Goal: Information Seeking & Learning: Learn about a topic

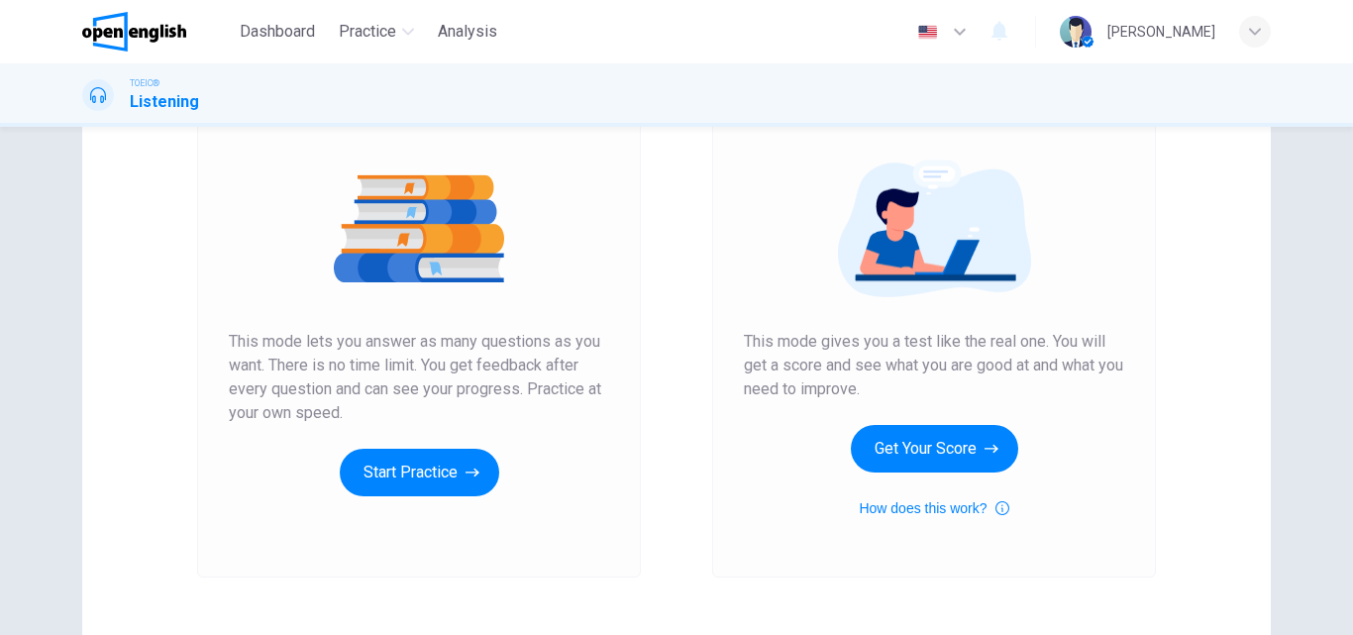
scroll to position [99, 0]
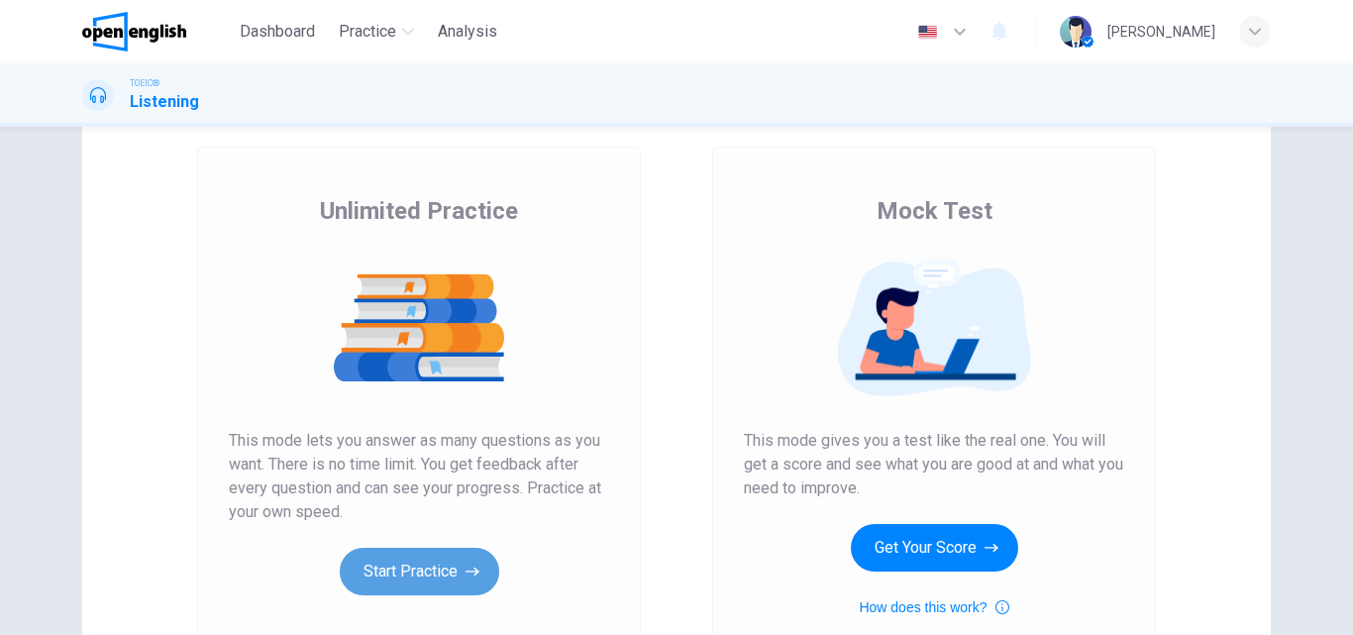
click at [443, 569] on button "Start Practice" at bounding box center [420, 572] width 160 height 48
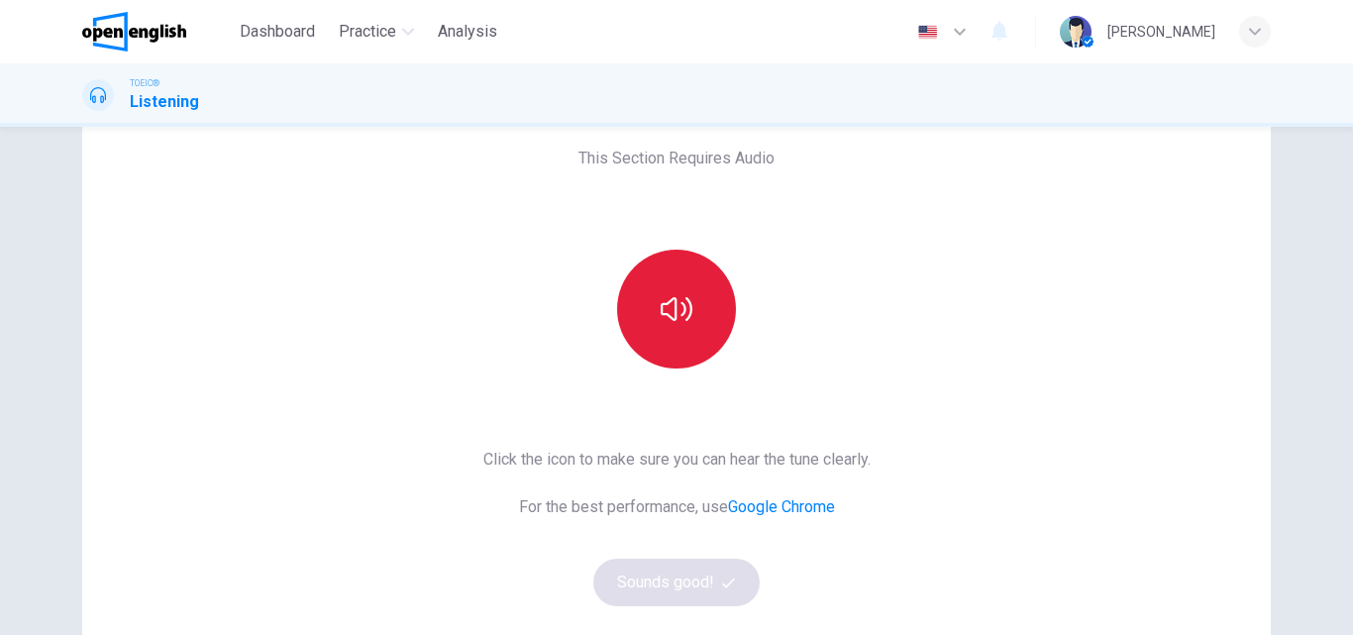
scroll to position [198, 0]
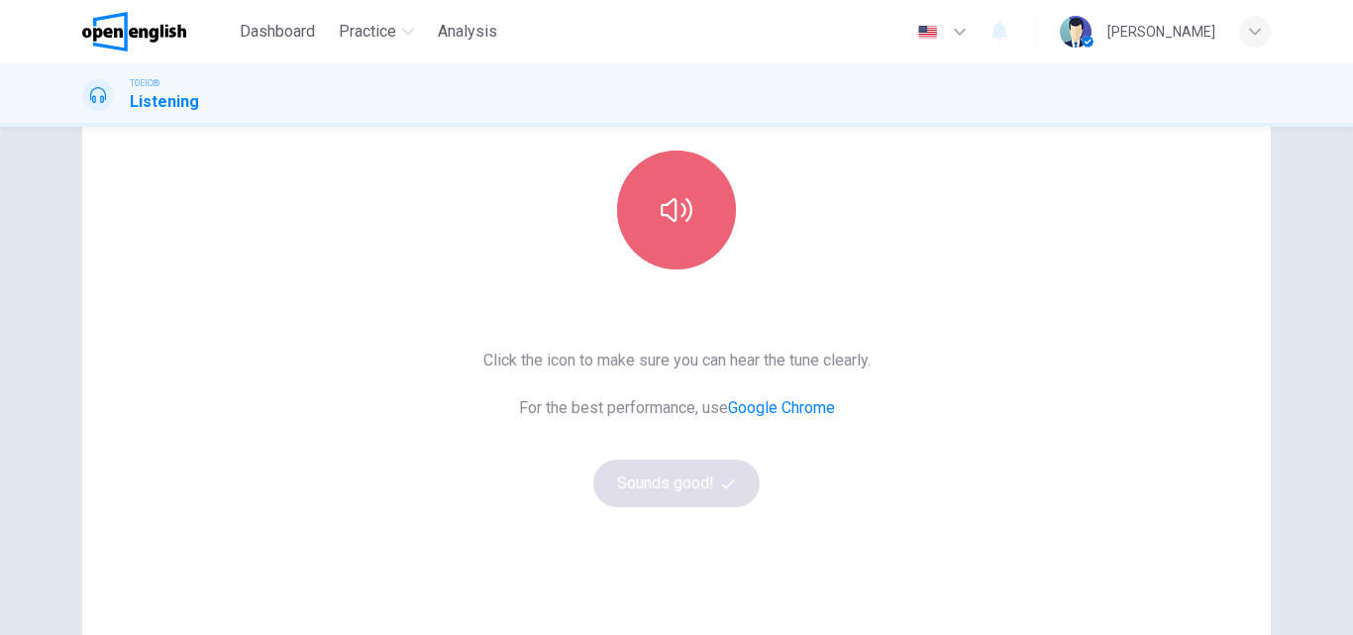
click at [667, 227] on button "button" at bounding box center [676, 210] width 119 height 119
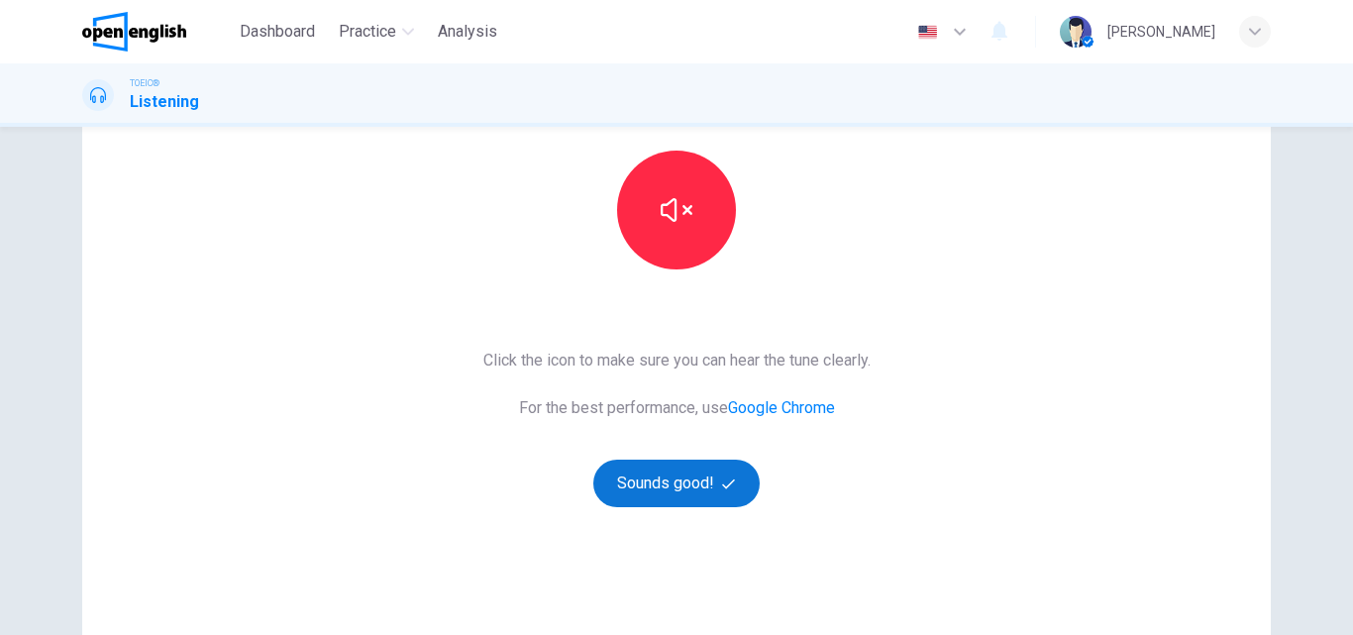
click at [707, 490] on button "Sounds good!" at bounding box center [676, 484] width 166 height 48
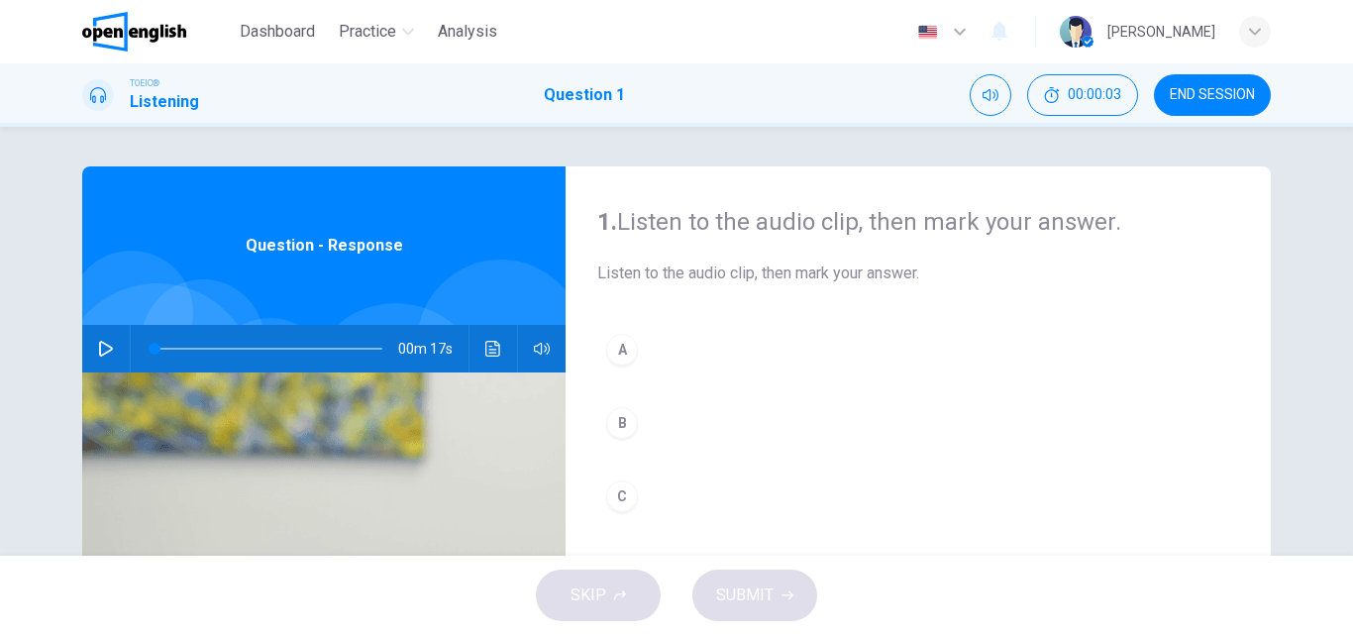
scroll to position [99, 0]
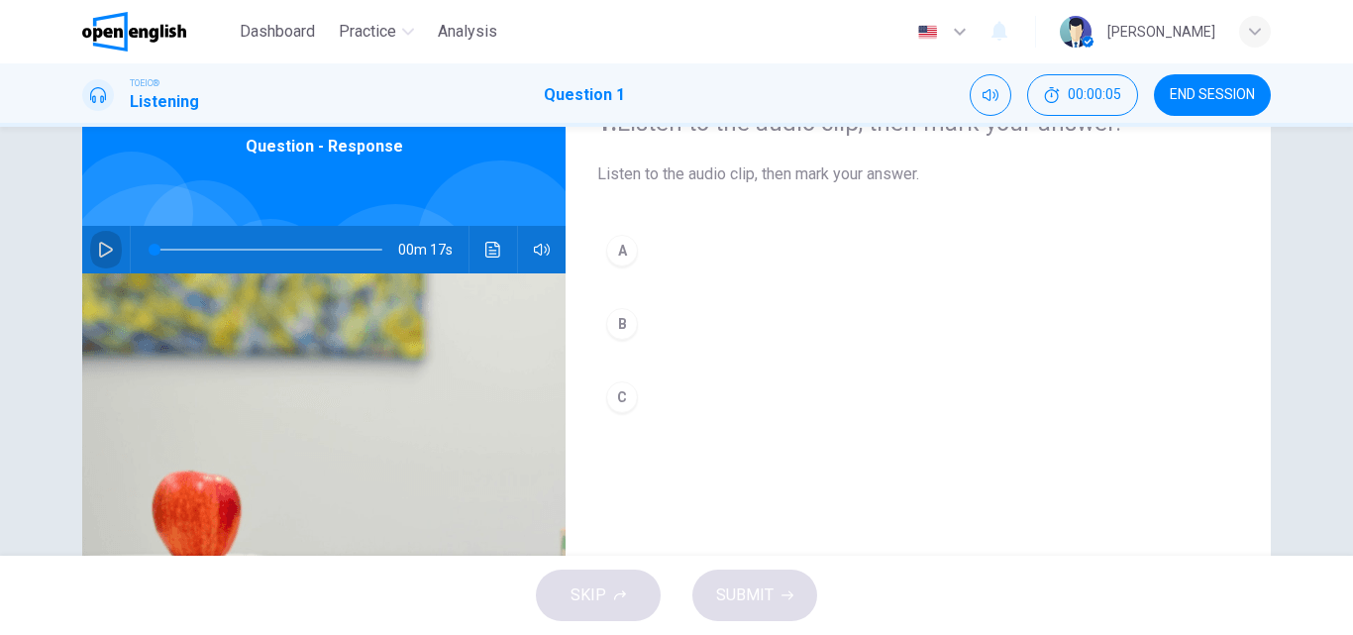
click at [101, 246] on icon "button" at bounding box center [106, 250] width 14 height 16
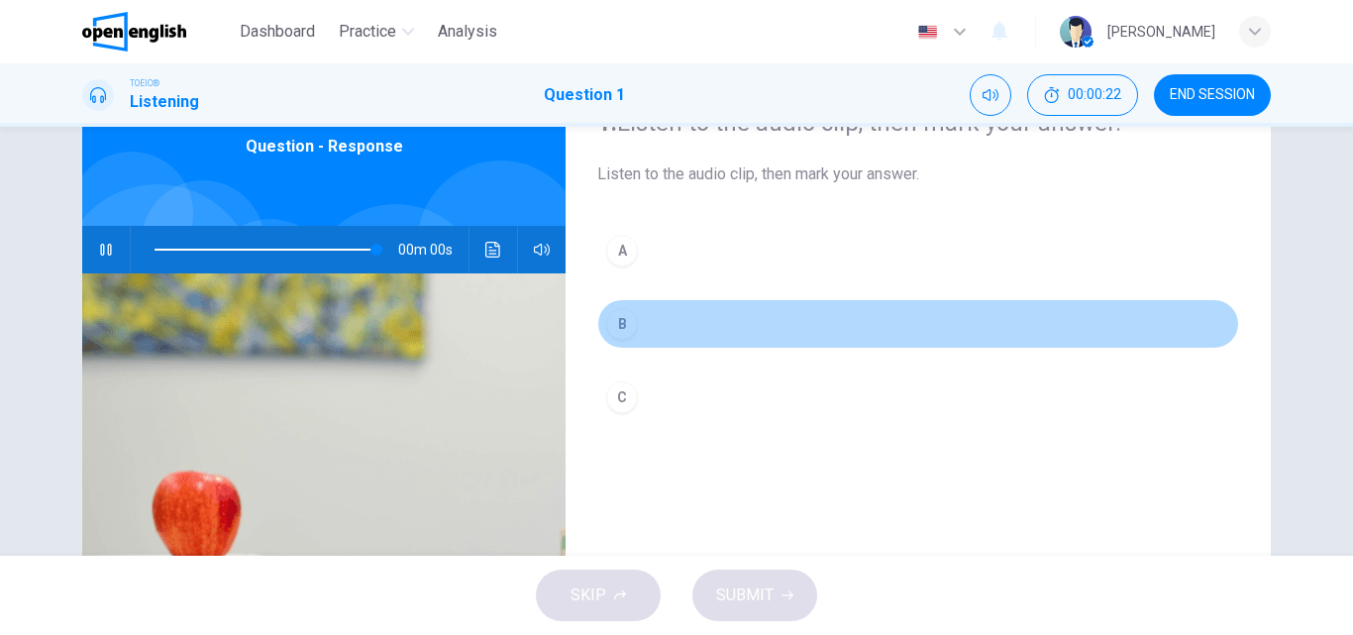
click at [610, 320] on div "B" at bounding box center [622, 324] width 32 height 32
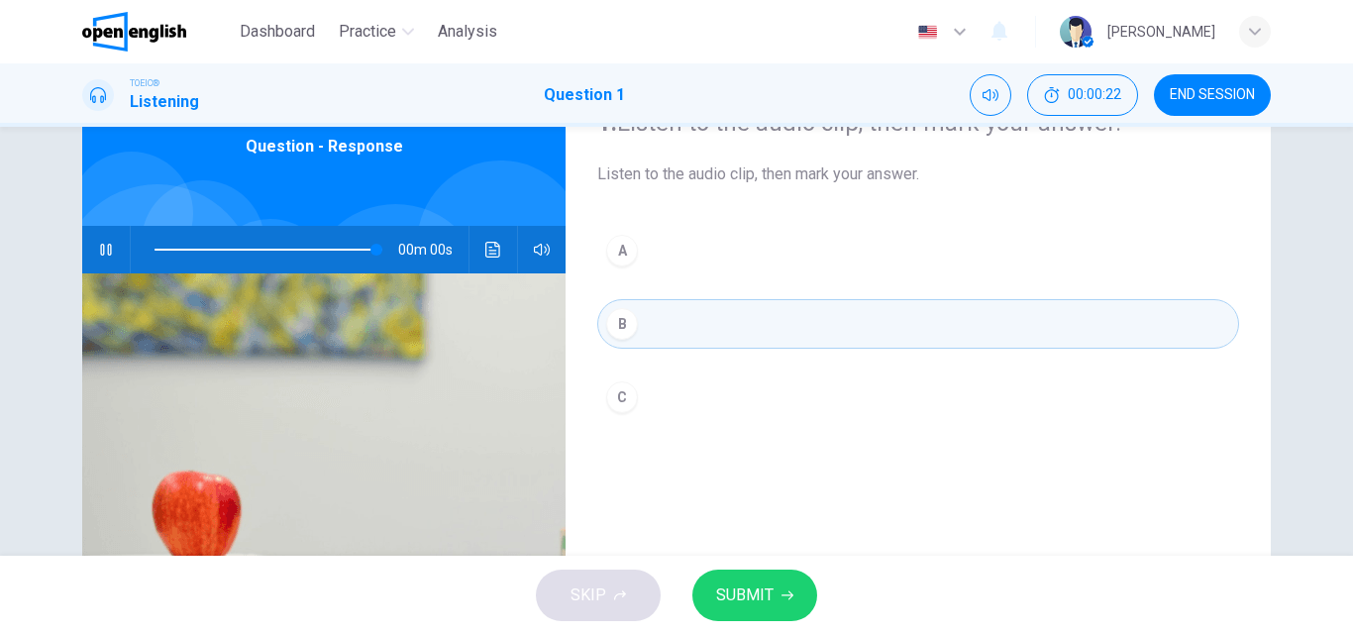
type input "*"
click at [773, 598] on button "SUBMIT" at bounding box center [755, 596] width 125 height 52
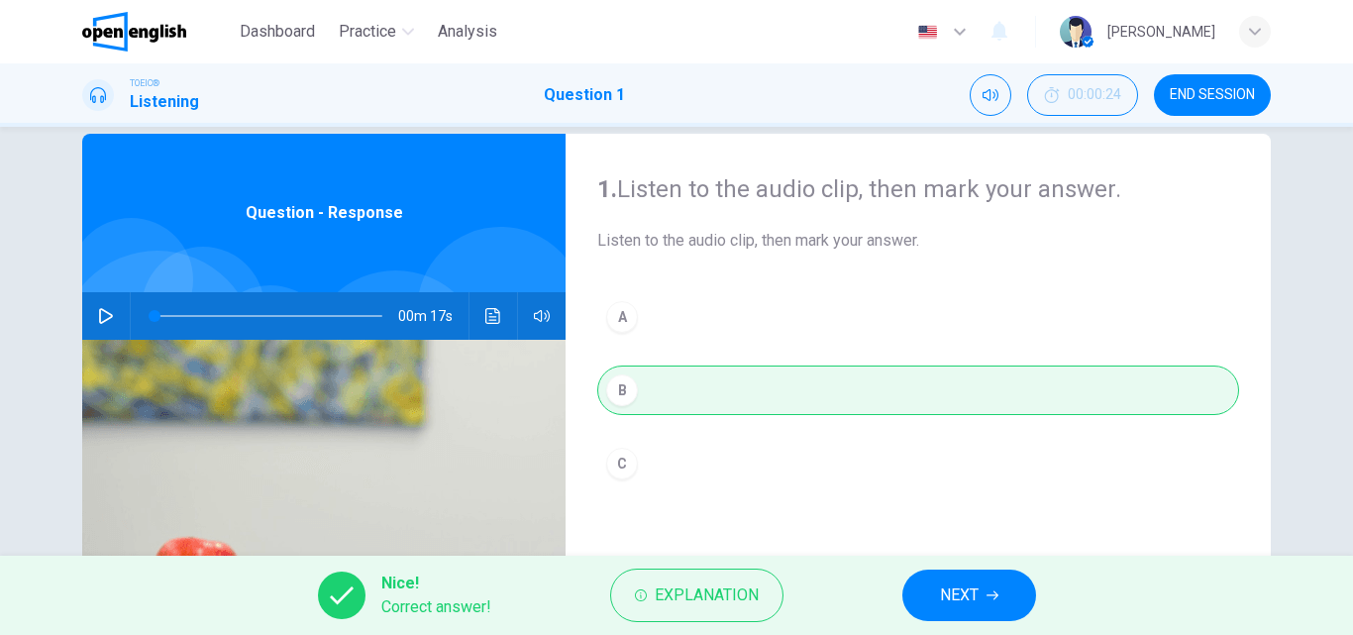
scroll to position [0, 0]
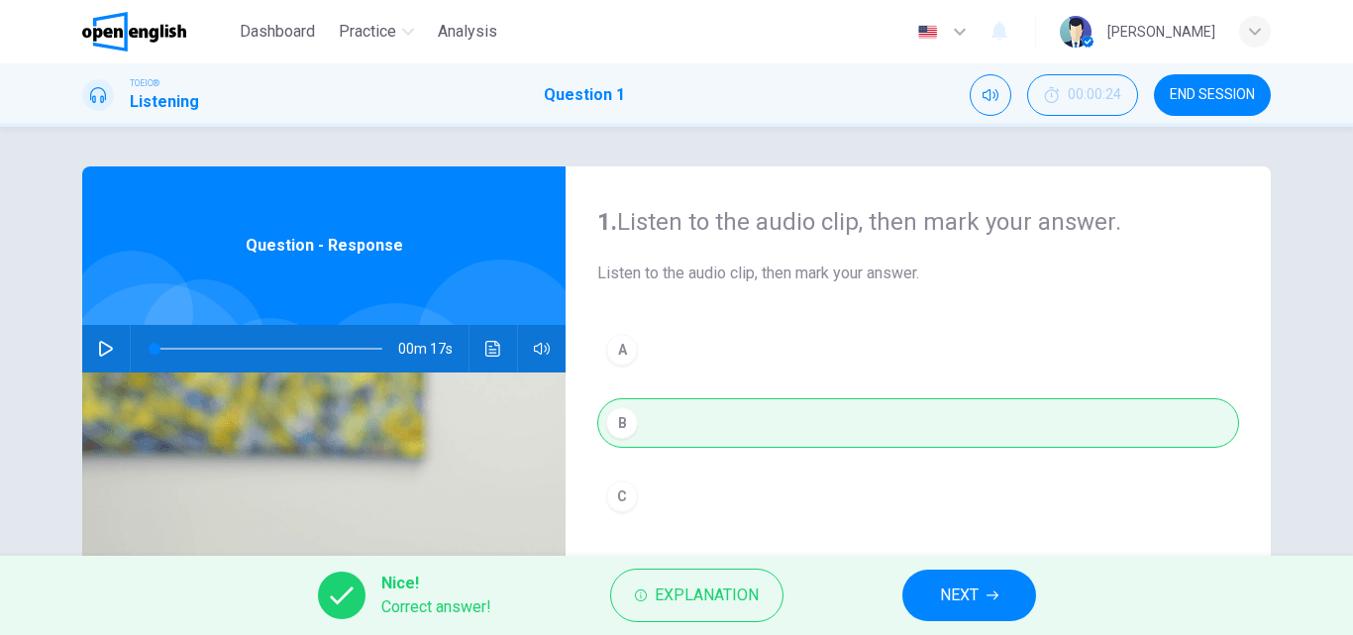
click at [977, 594] on span "NEXT" at bounding box center [959, 596] width 39 height 28
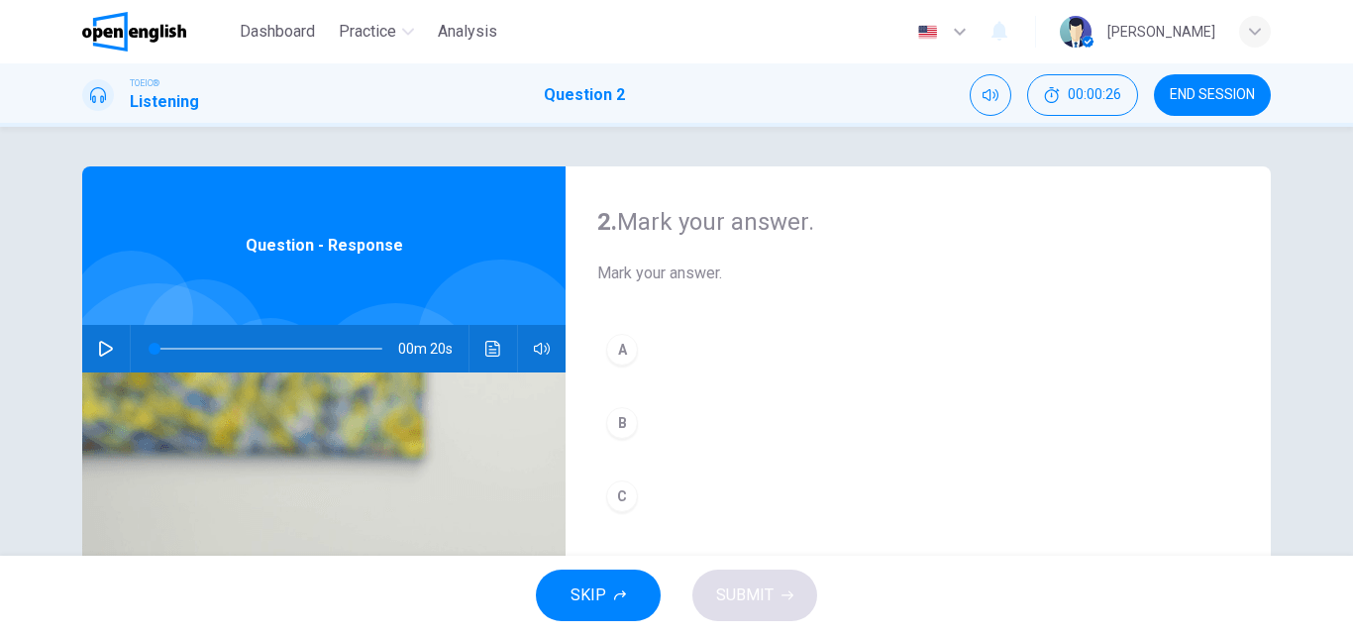
click at [98, 348] on icon "button" at bounding box center [106, 349] width 16 height 16
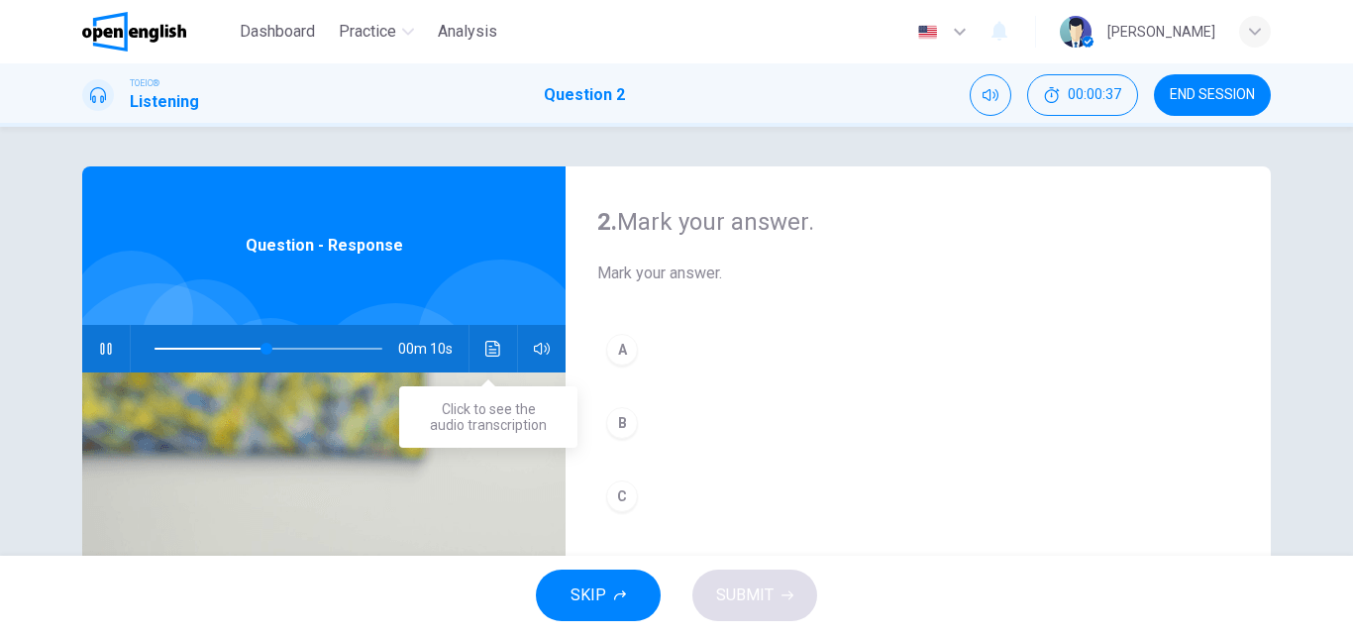
click at [485, 351] on icon "Click to see the audio transcription" at bounding box center [493, 349] width 16 height 16
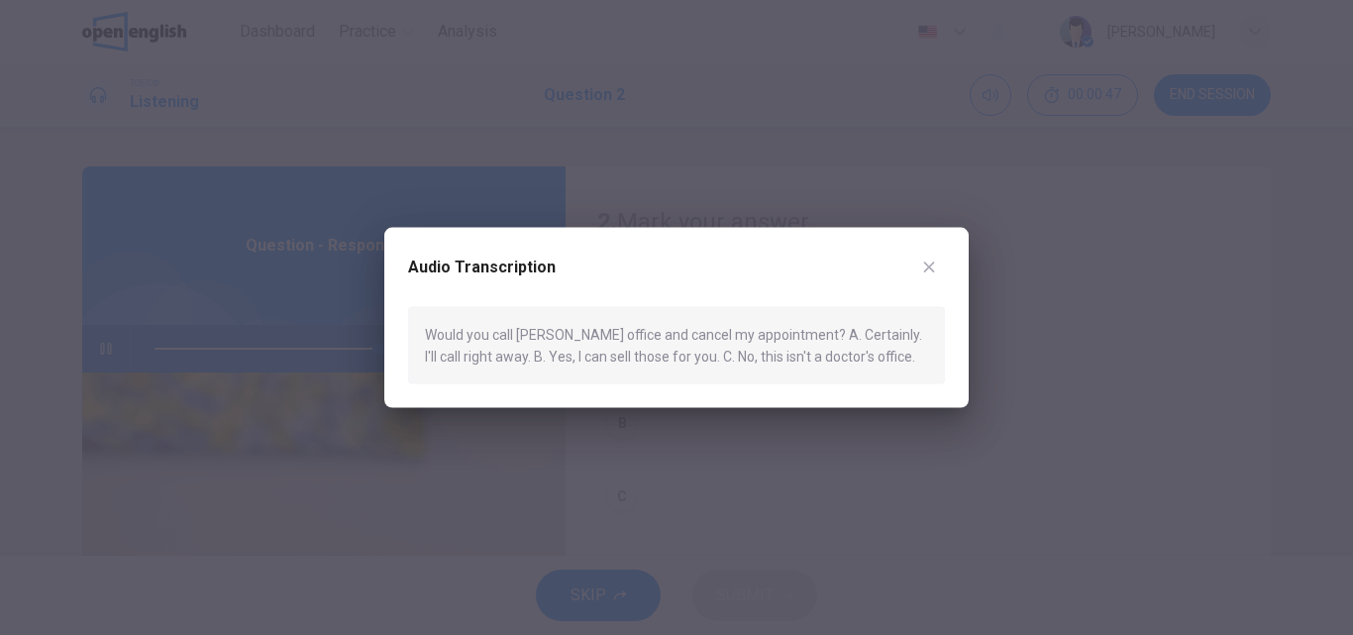
type input "*"
click at [929, 267] on icon "button" at bounding box center [929, 267] width 11 height 11
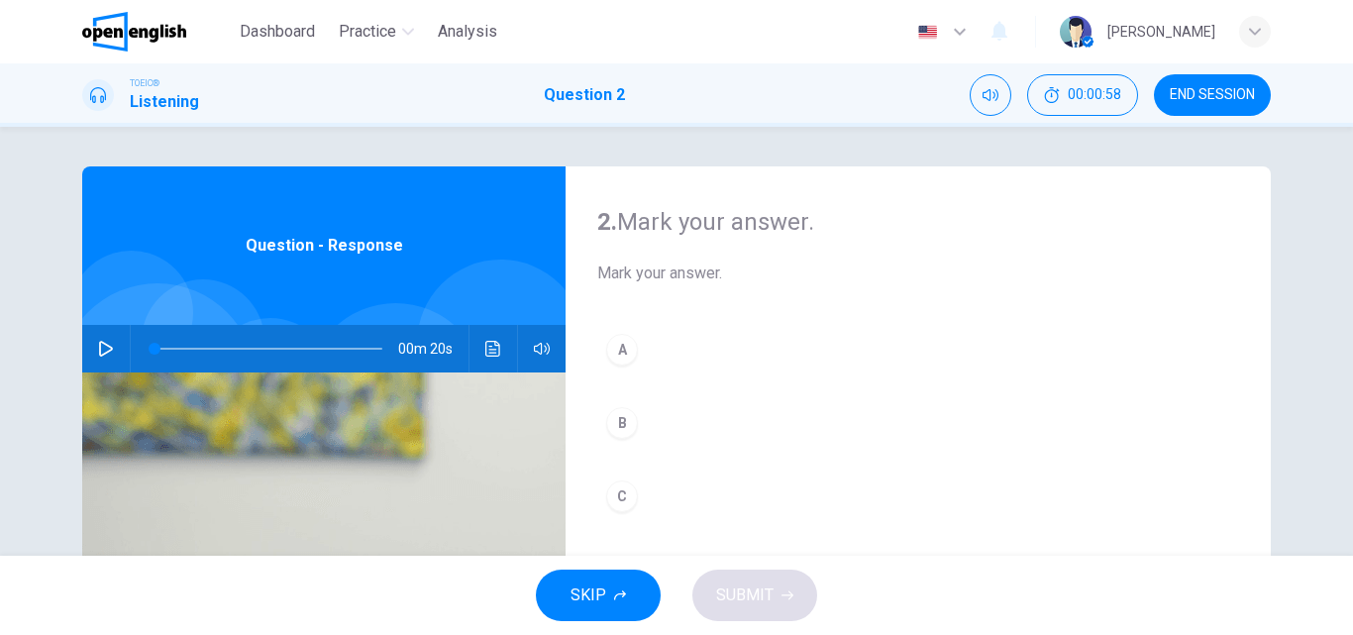
click at [606, 350] on div "A" at bounding box center [622, 350] width 32 height 32
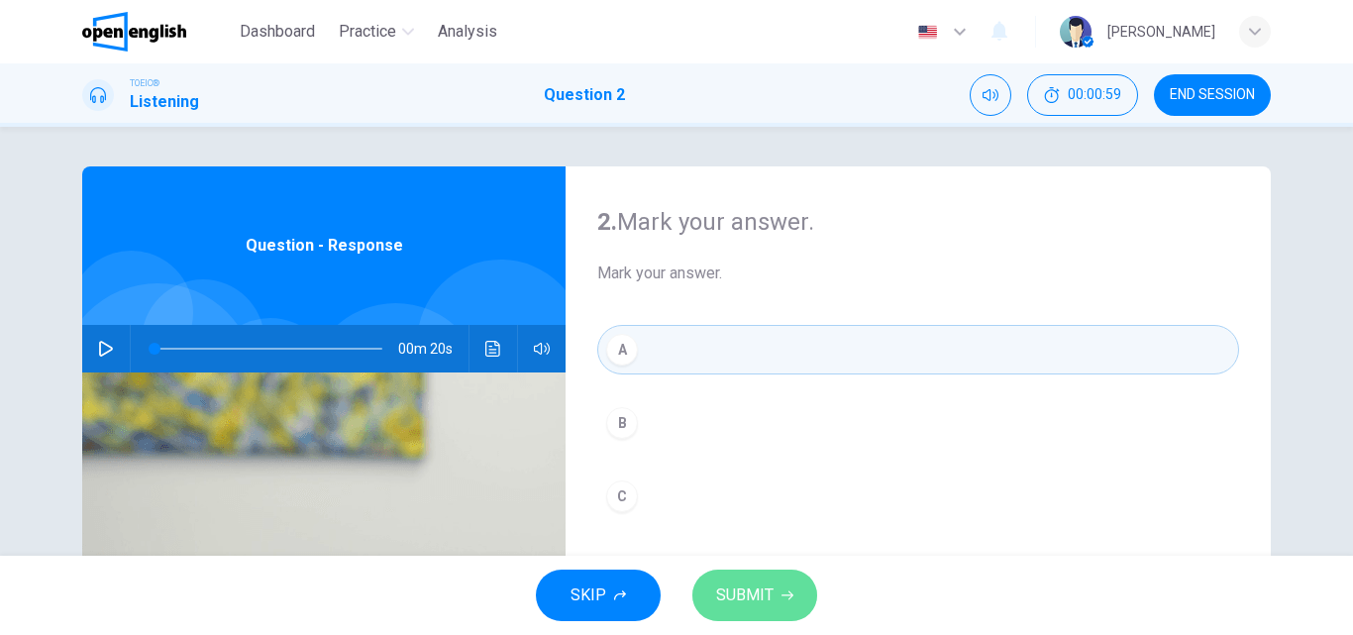
click at [765, 592] on span "SUBMIT" at bounding box center [744, 596] width 57 height 28
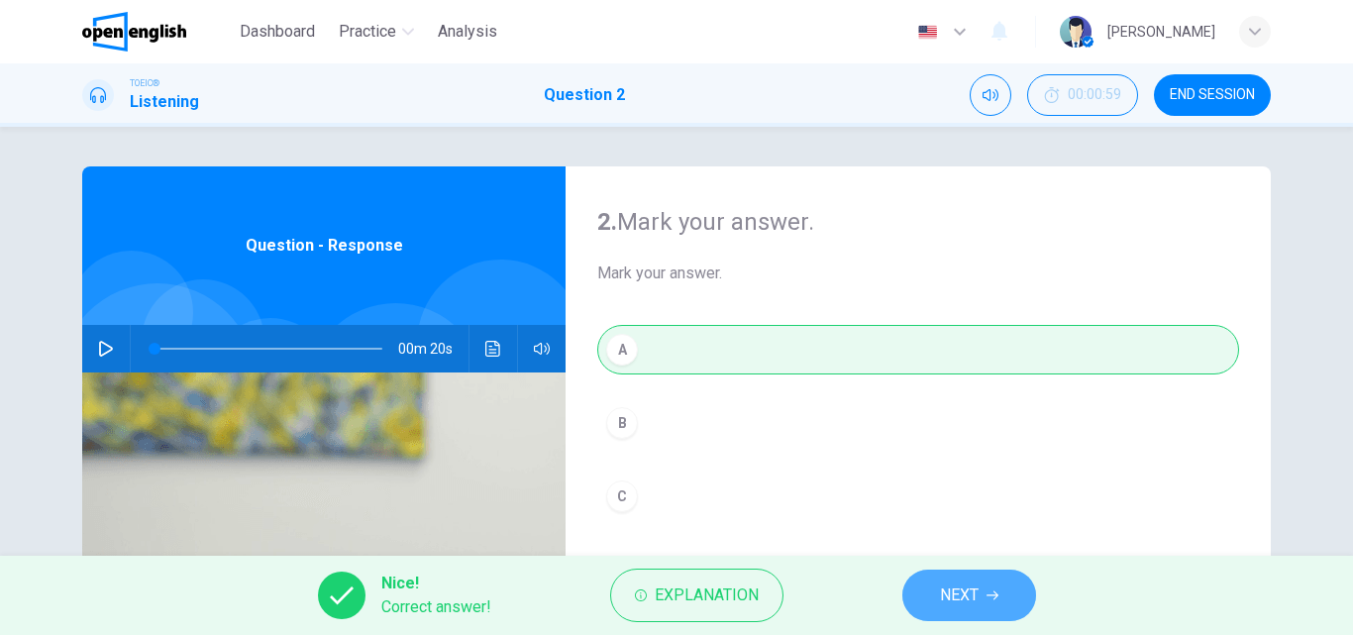
click at [933, 584] on button "NEXT" at bounding box center [970, 596] width 134 height 52
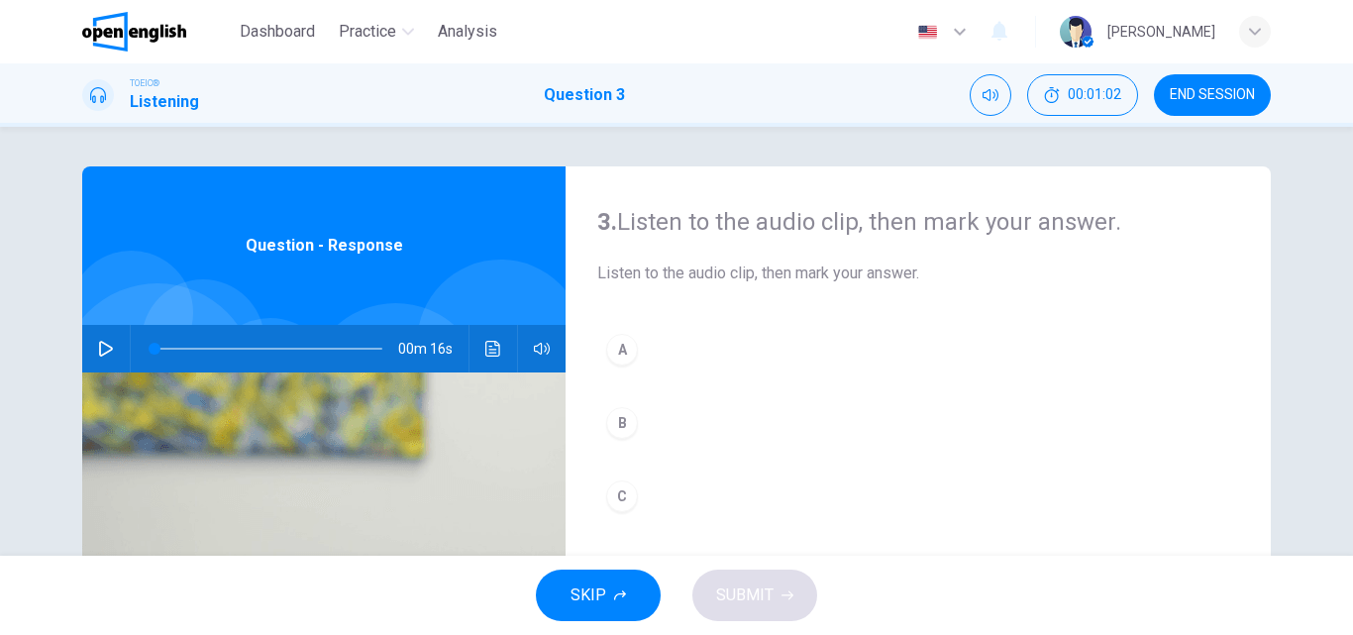
click at [97, 359] on button "button" at bounding box center [106, 349] width 32 height 48
click at [613, 347] on div "A" at bounding box center [622, 350] width 32 height 32
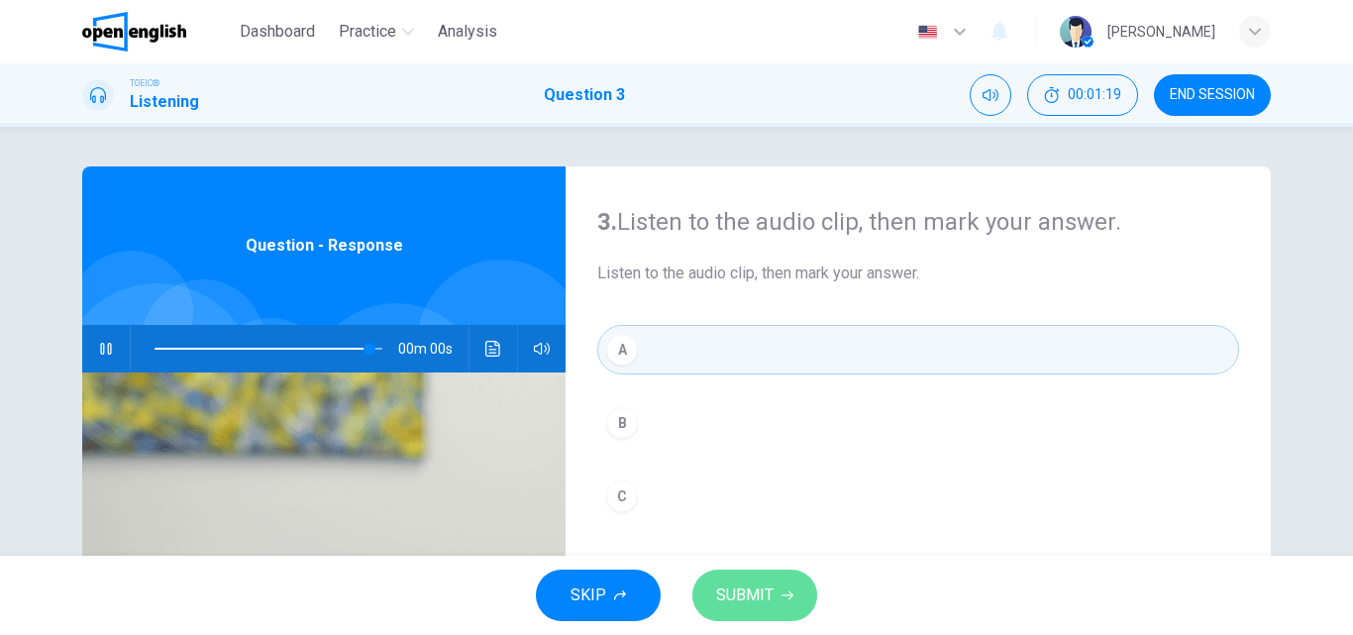
click at [736, 594] on span "SUBMIT" at bounding box center [744, 596] width 57 height 28
type input "*"
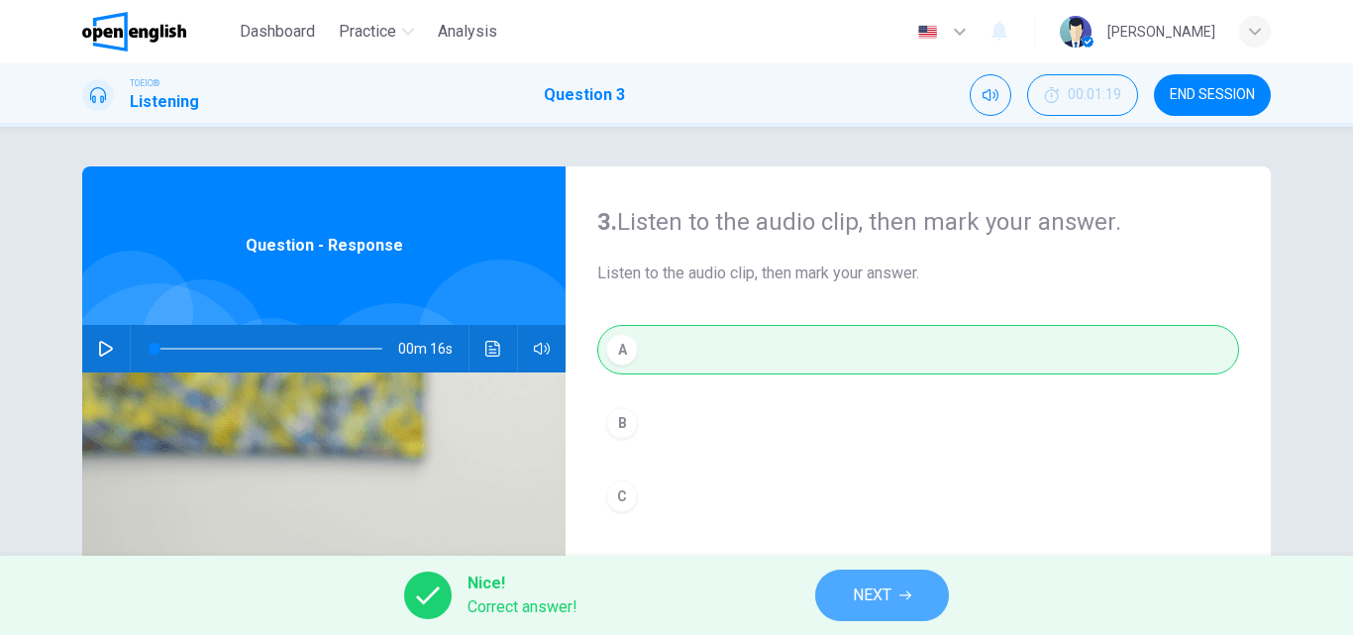
click at [846, 598] on button "NEXT" at bounding box center [882, 596] width 134 height 52
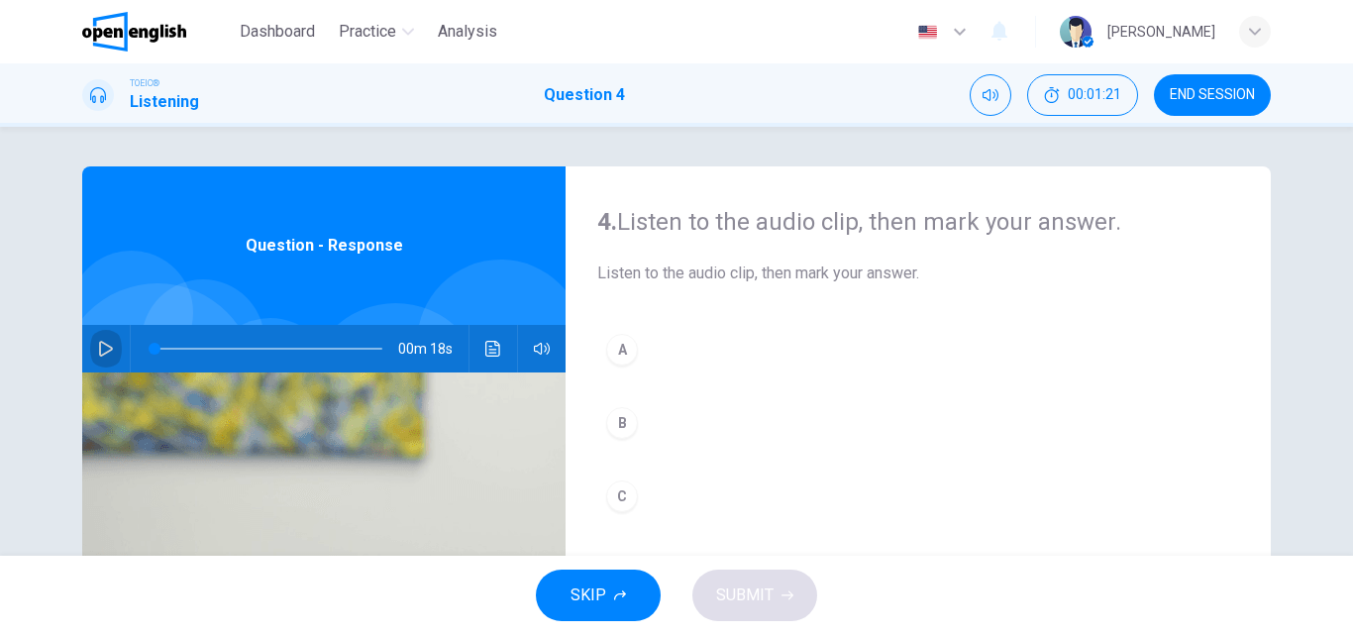
click at [98, 352] on icon "button" at bounding box center [106, 349] width 16 height 16
type input "*"
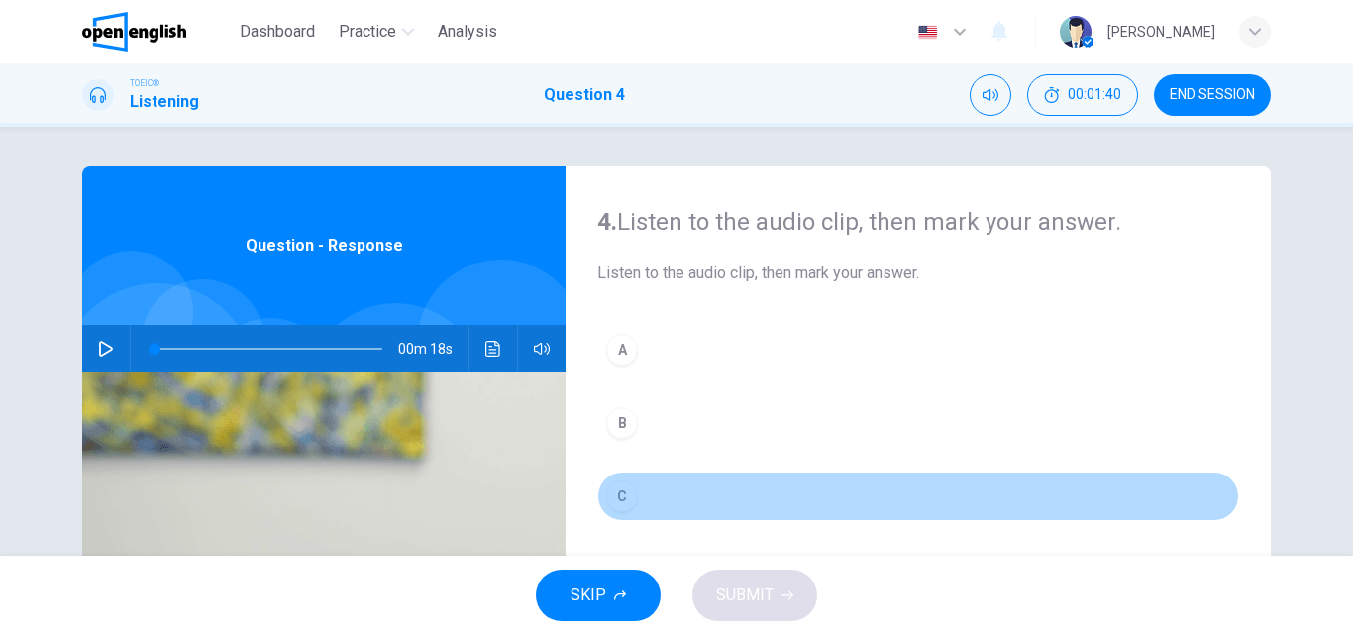
click at [615, 489] on div "C" at bounding box center [622, 497] width 32 height 32
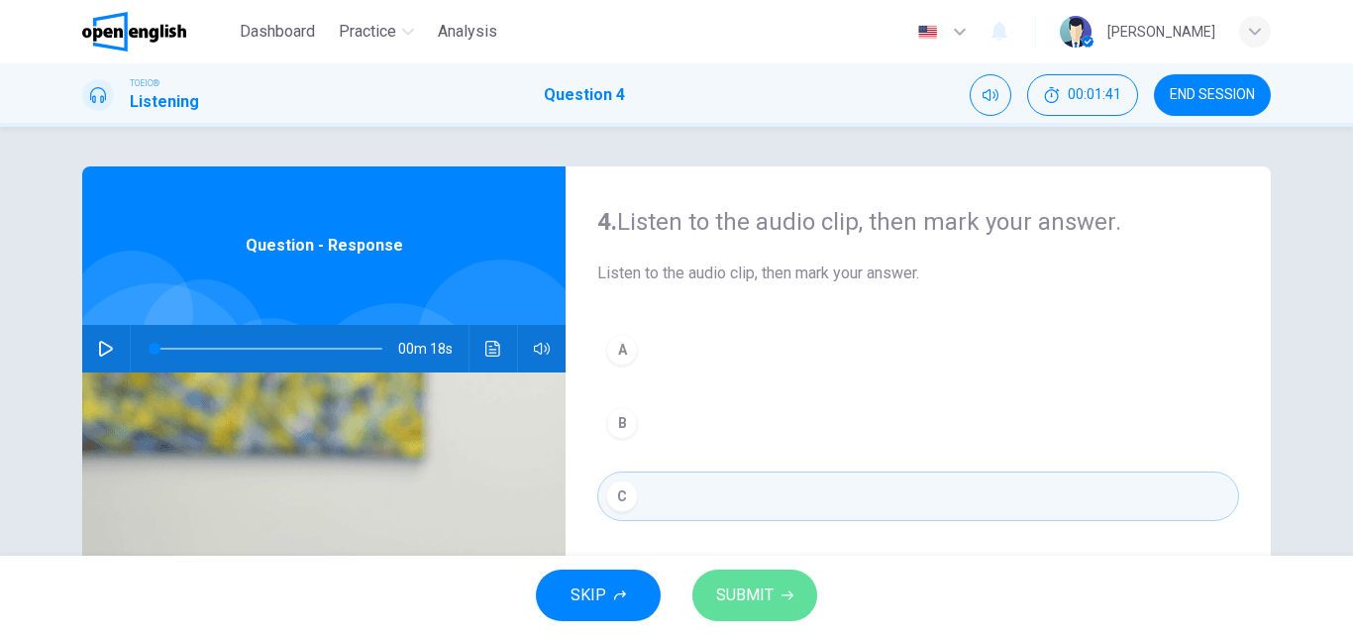
click at [750, 603] on span "SUBMIT" at bounding box center [744, 596] width 57 height 28
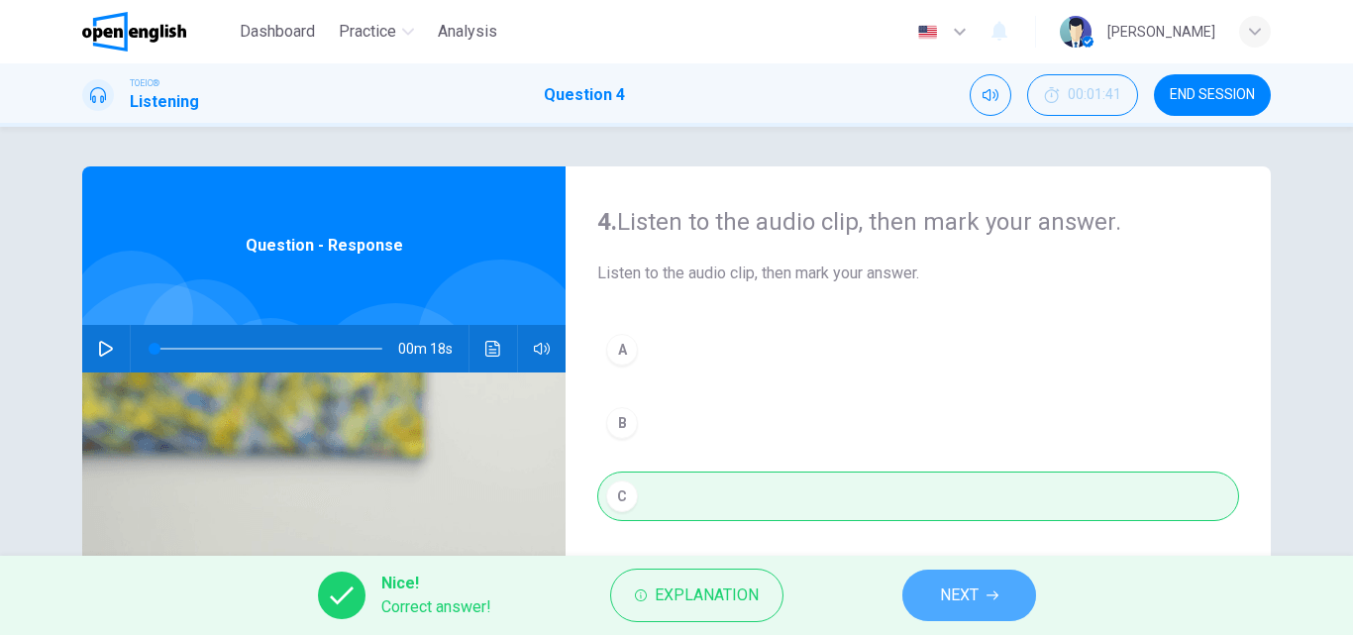
click at [947, 600] on span "NEXT" at bounding box center [959, 596] width 39 height 28
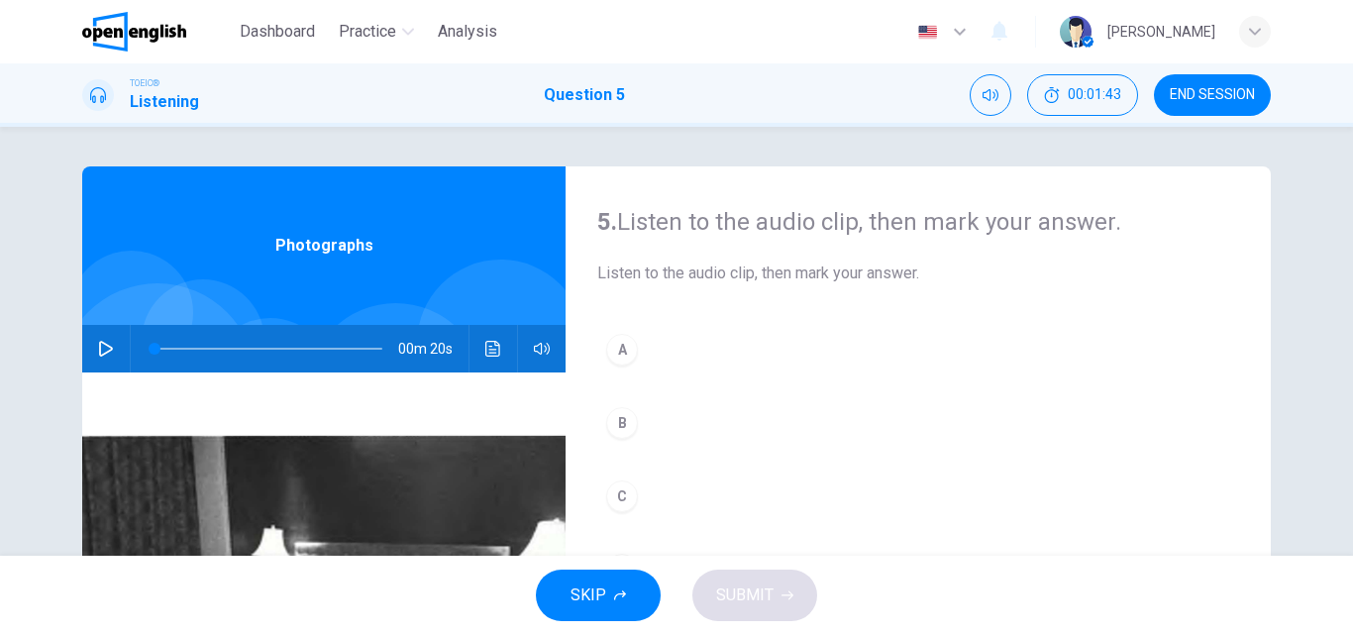
click at [98, 344] on icon "button" at bounding box center [106, 349] width 16 height 16
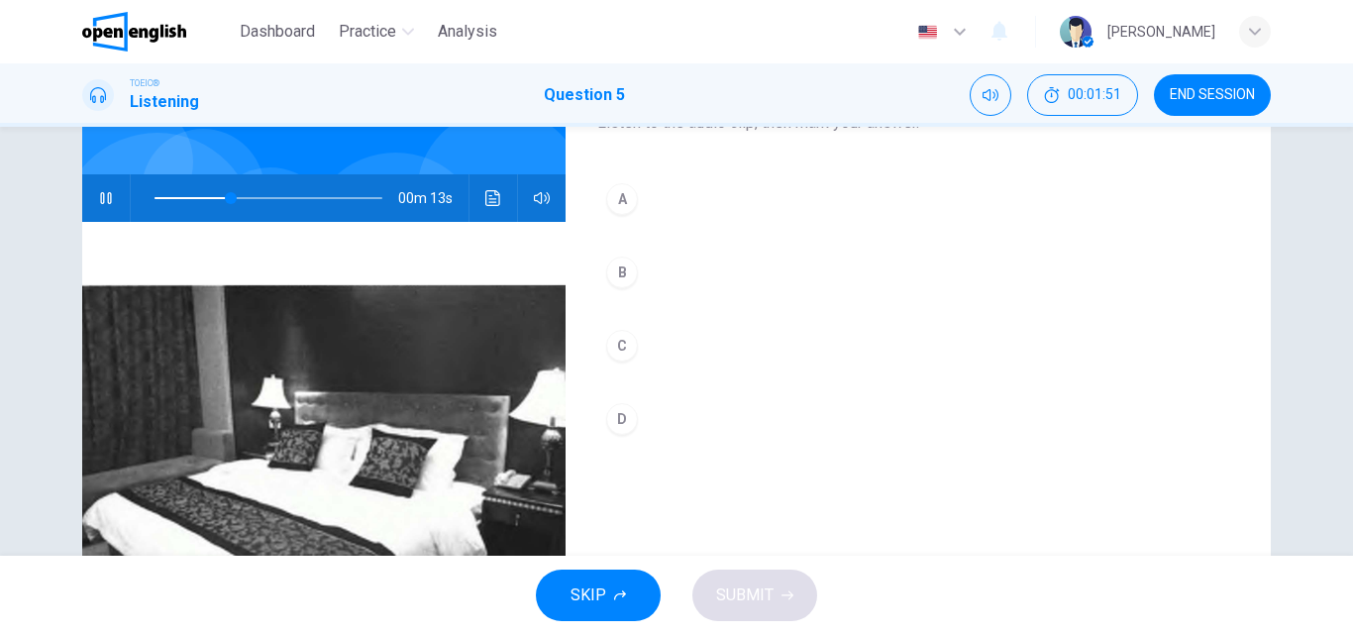
scroll to position [198, 0]
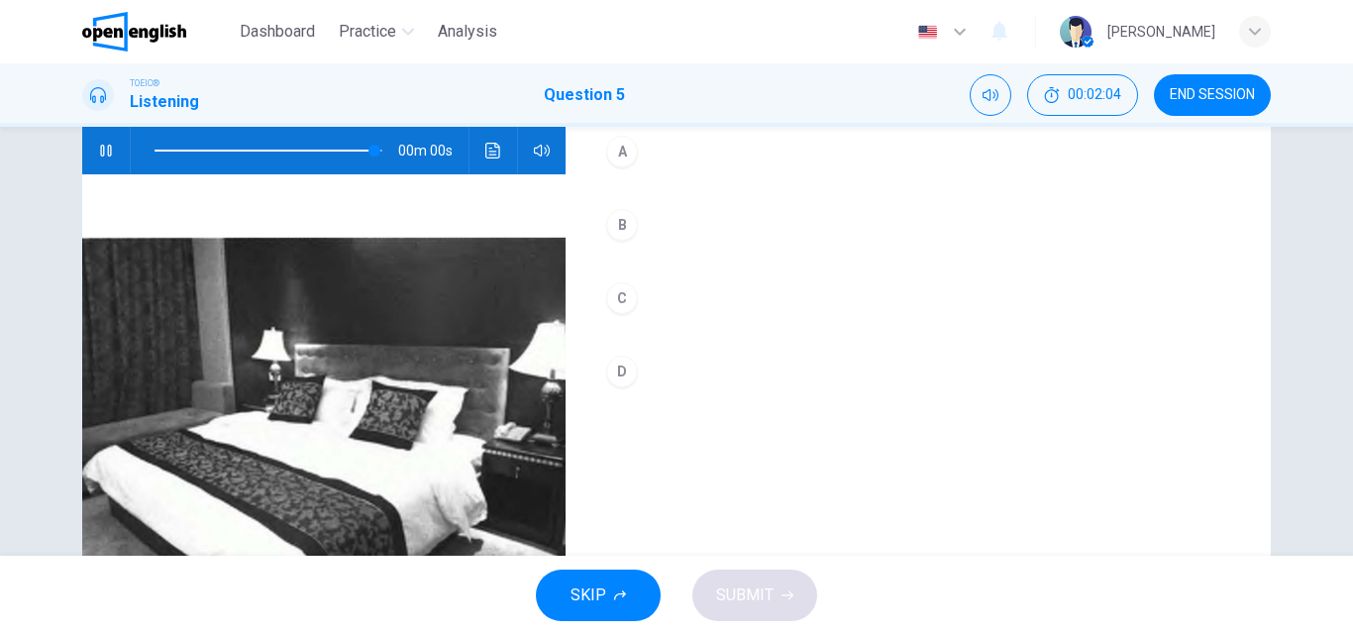
type input "*"
click at [624, 298] on div "C" at bounding box center [622, 298] width 32 height 32
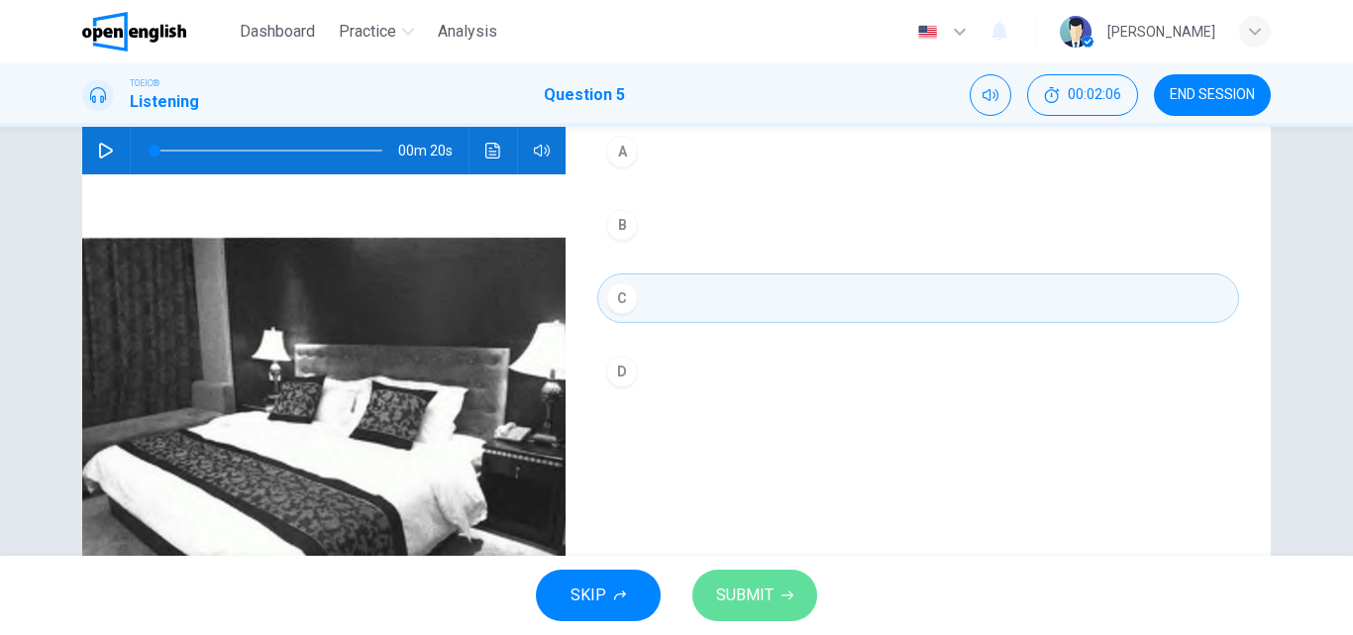
click at [768, 594] on span "SUBMIT" at bounding box center [744, 596] width 57 height 28
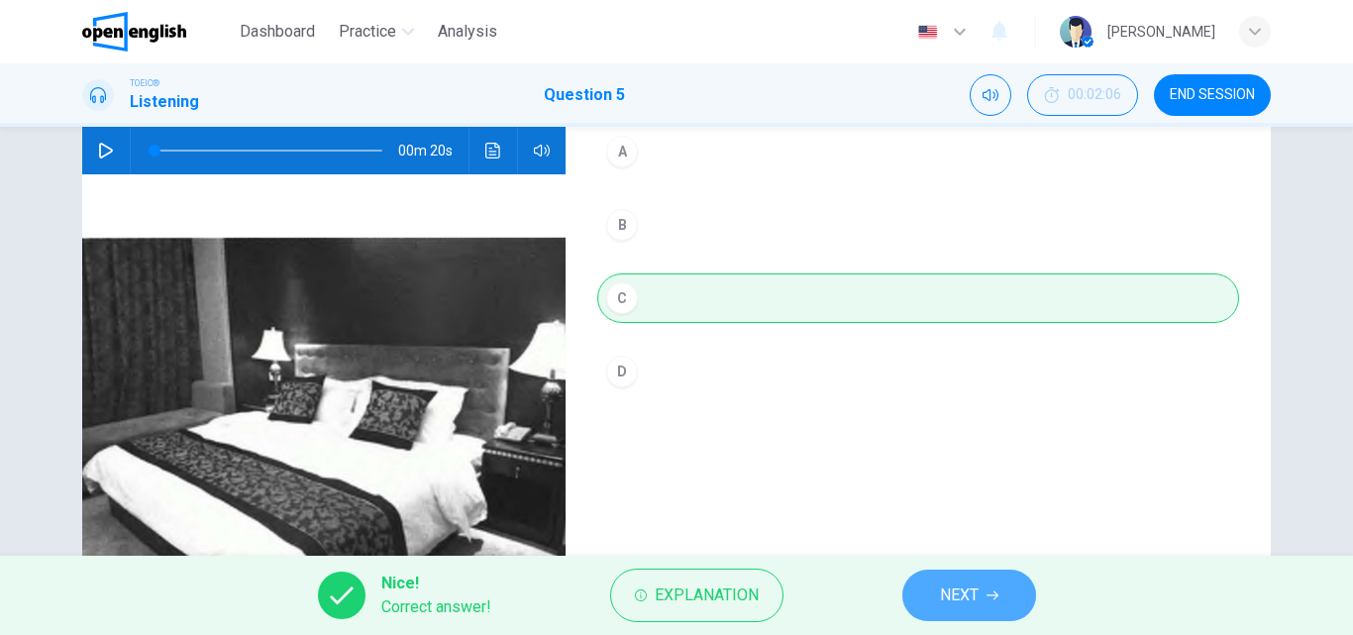
click at [971, 602] on span "NEXT" at bounding box center [959, 596] width 39 height 28
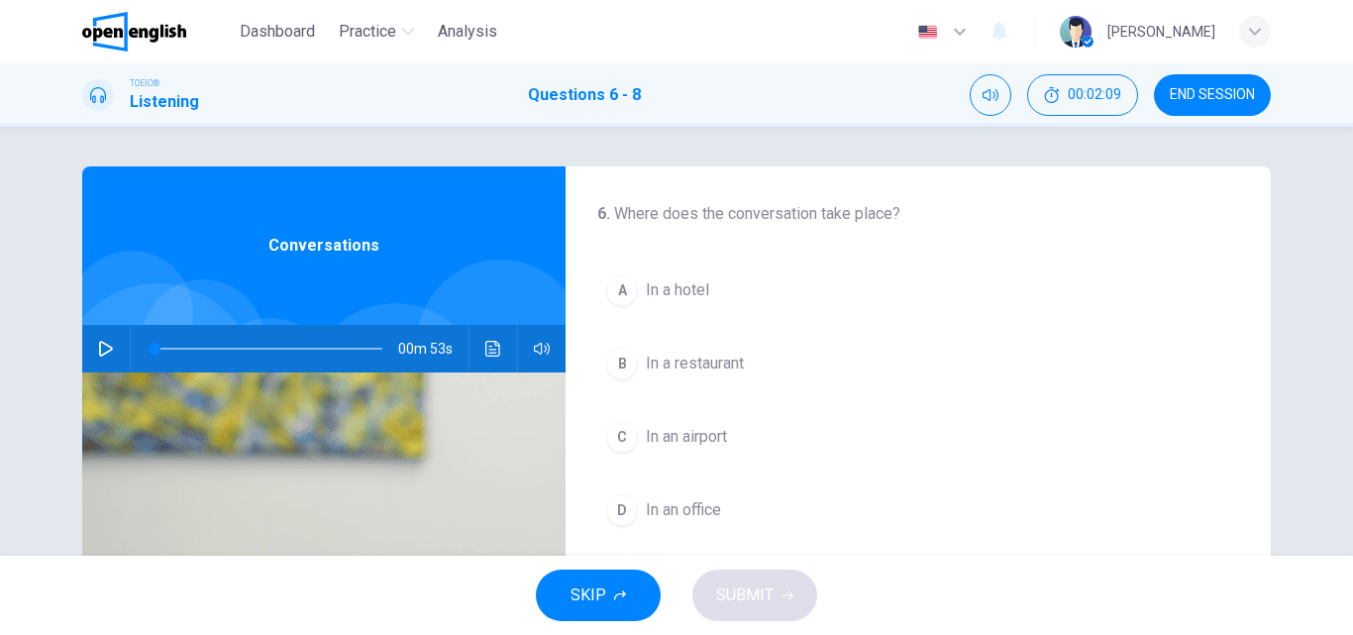
click at [98, 349] on icon "button" at bounding box center [106, 349] width 16 height 16
drag, startPoint x: 325, startPoint y: 351, endPoint x: 0, endPoint y: 346, distance: 325.0
click at [0, 346] on div "6 . Where does the conversation take place? A In a hotel B In a restaurant C In…" at bounding box center [676, 341] width 1353 height 429
click at [694, 289] on span "In a hotel" at bounding box center [677, 290] width 63 height 24
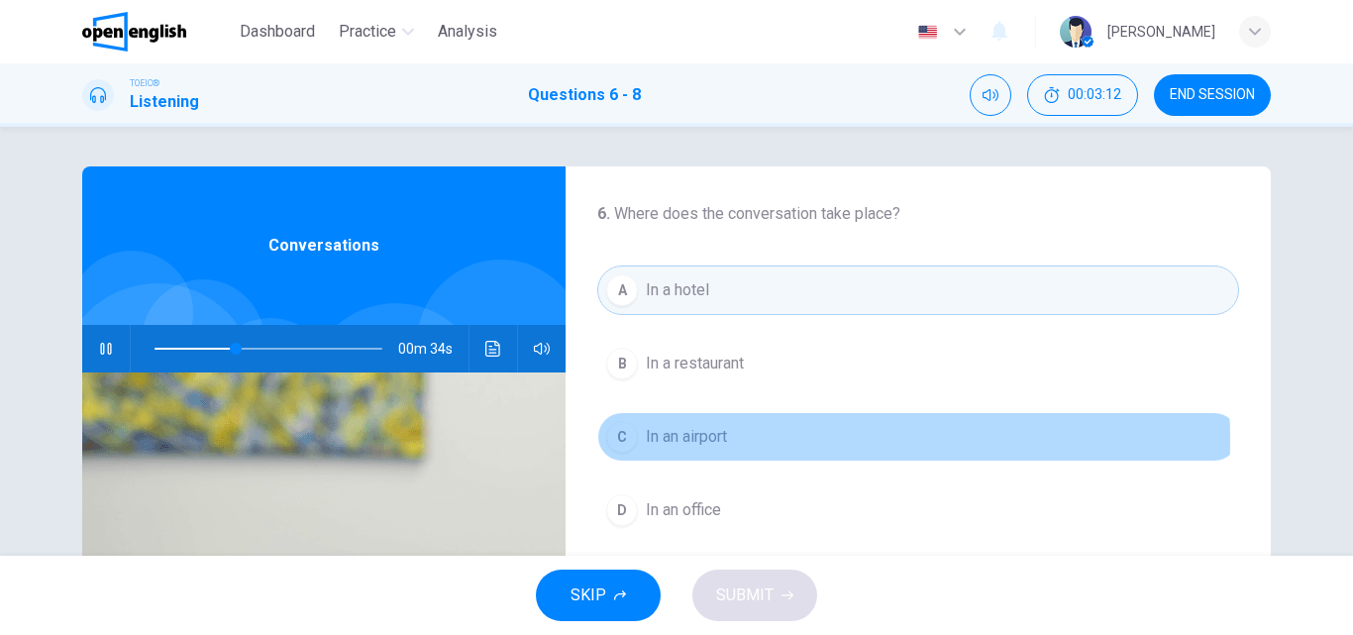
click at [723, 440] on span "In an airport" at bounding box center [686, 437] width 81 height 24
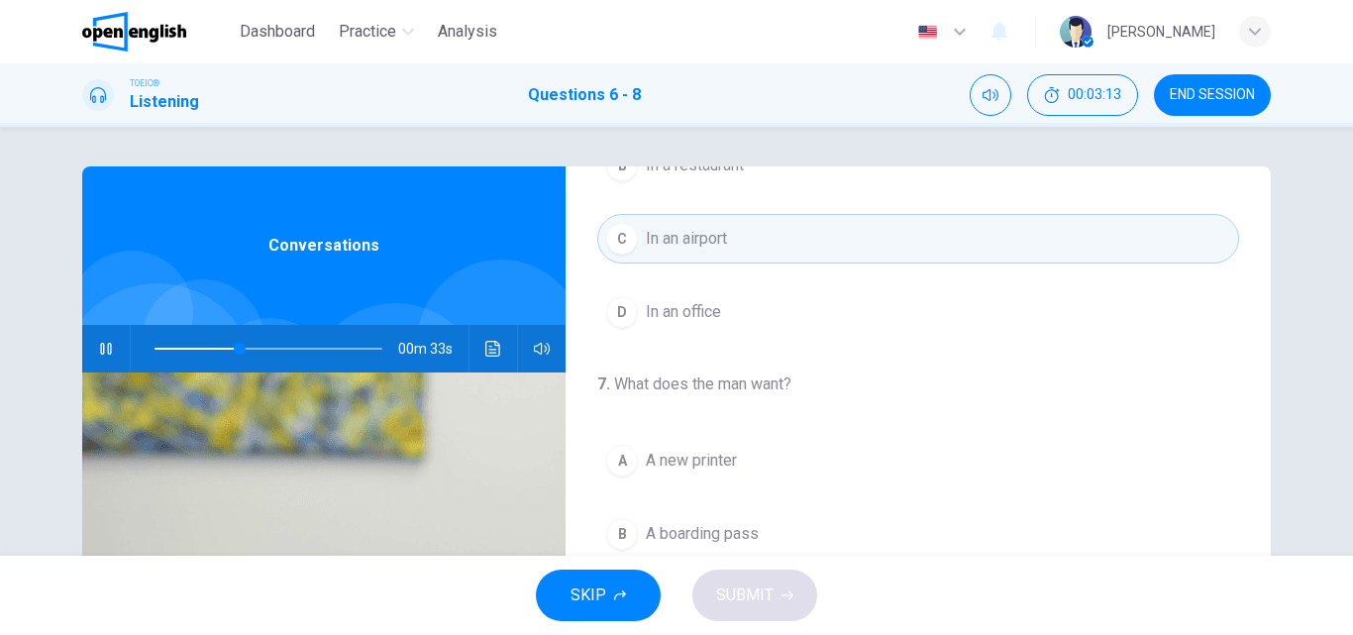
scroll to position [297, 0]
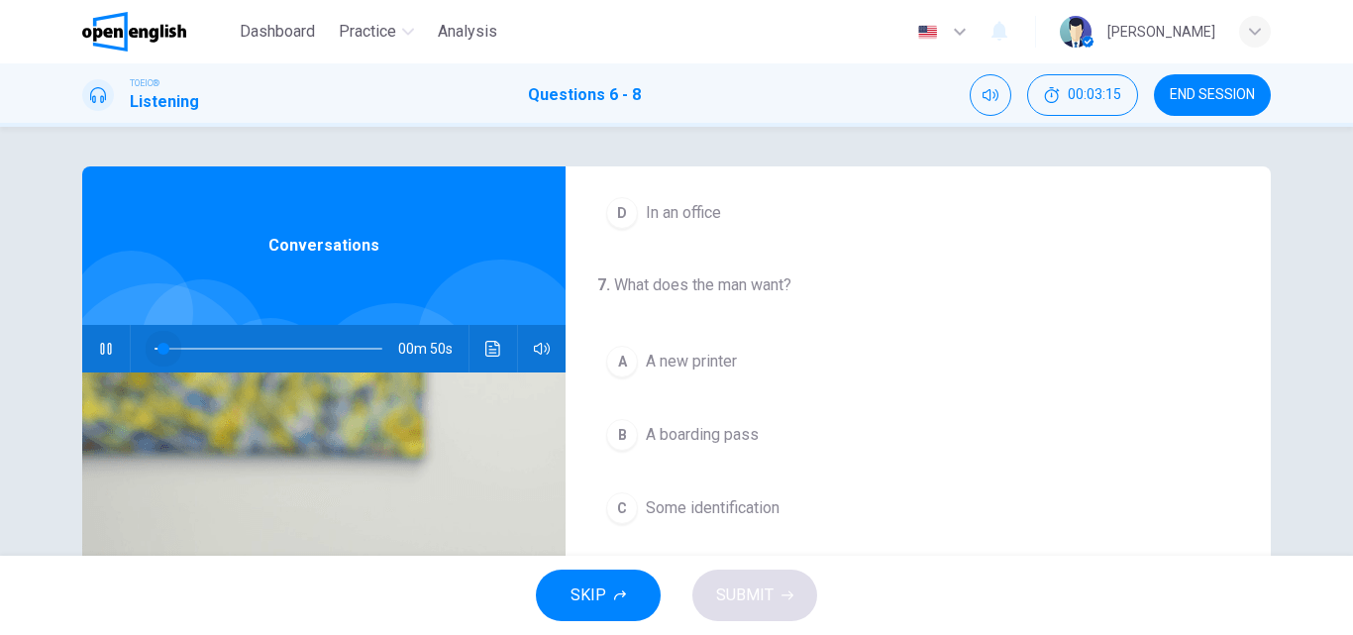
drag, startPoint x: 242, startPoint y: 347, endPoint x: 138, endPoint y: 336, distance: 104.6
click at [158, 343] on span at bounding box center [164, 349] width 12 height 12
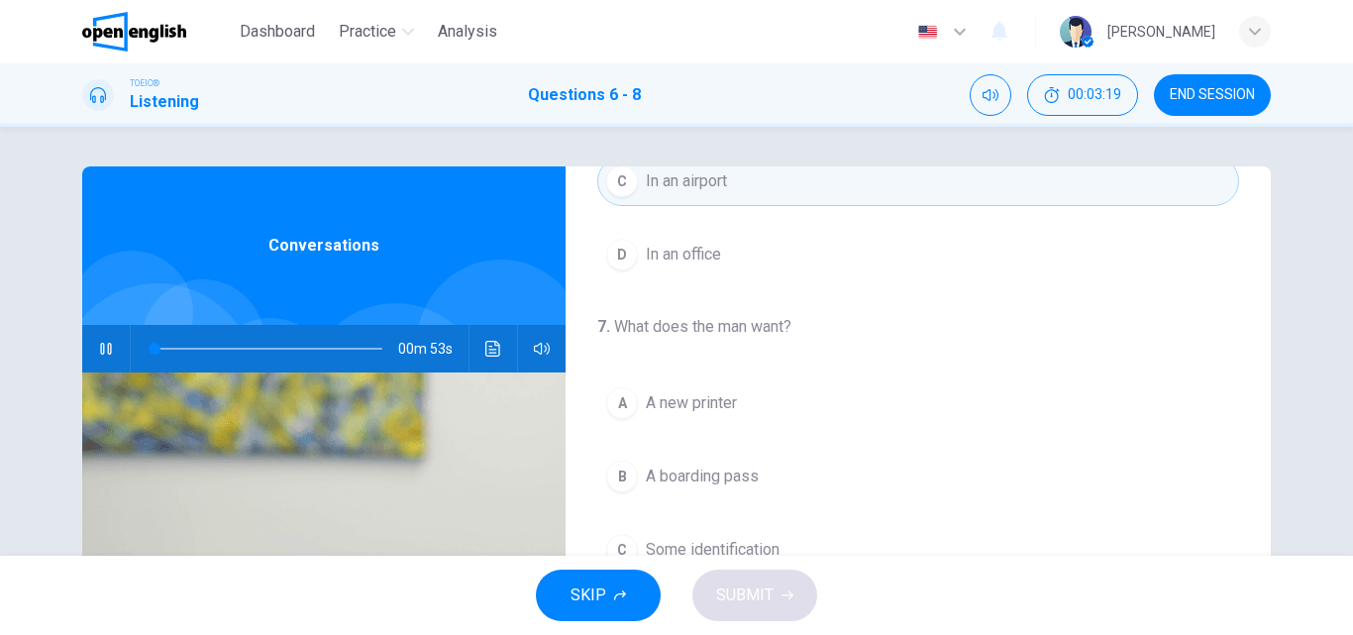
scroll to position [255, 0]
drag, startPoint x: 149, startPoint y: 350, endPoint x: 173, endPoint y: 352, distance: 24.8
click at [165, 352] on span at bounding box center [160, 349] width 12 height 12
drag, startPoint x: 170, startPoint y: 352, endPoint x: 130, endPoint y: 345, distance: 41.2
click at [164, 345] on span at bounding box center [170, 349] width 12 height 12
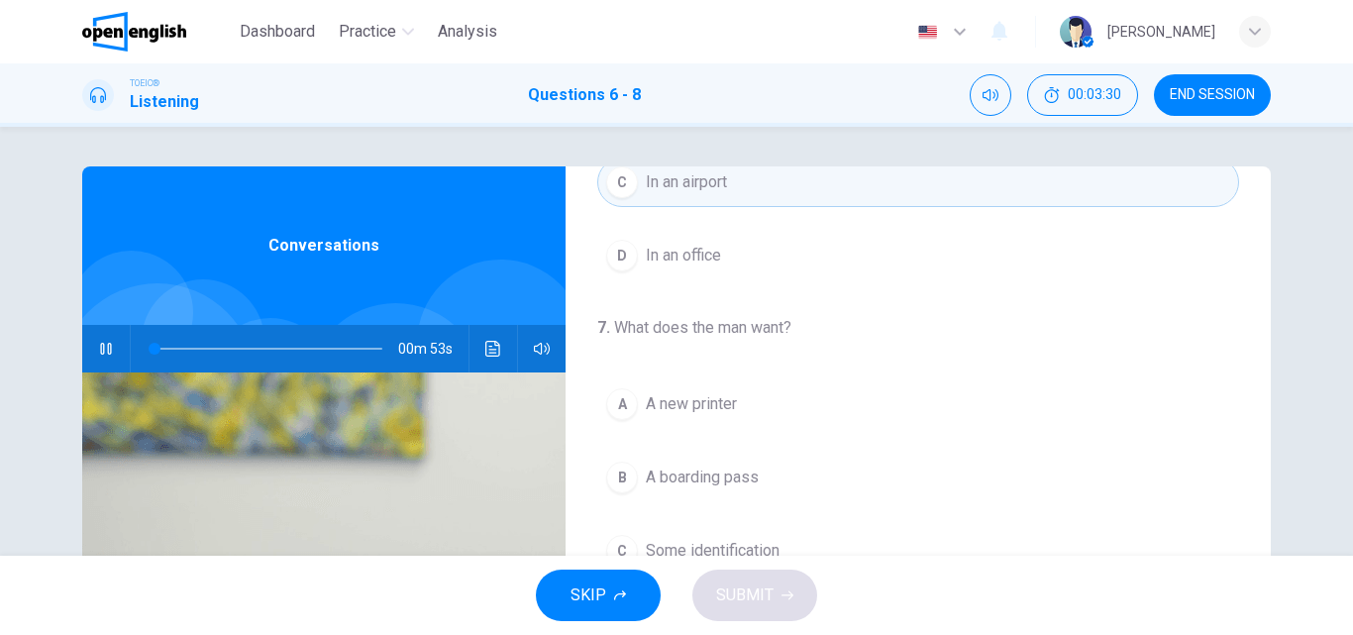
click at [96, 345] on button "button" at bounding box center [106, 349] width 32 height 48
click at [98, 345] on icon "button" at bounding box center [106, 349] width 16 height 16
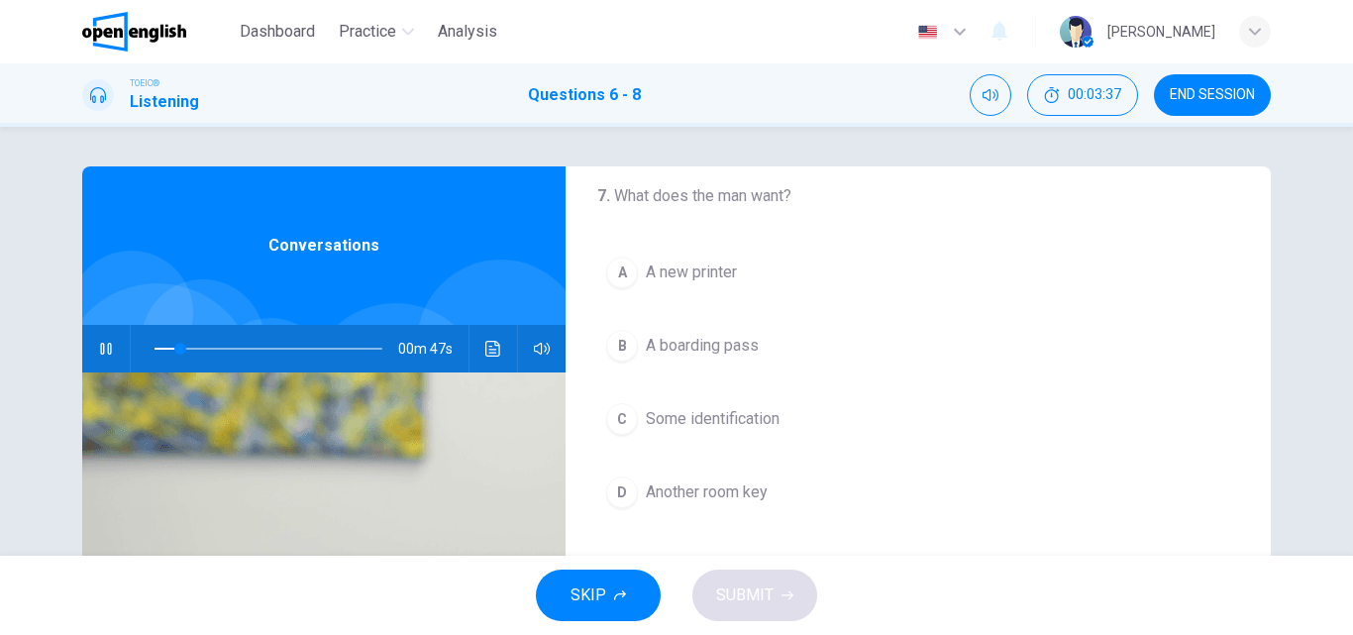
scroll to position [354, 0]
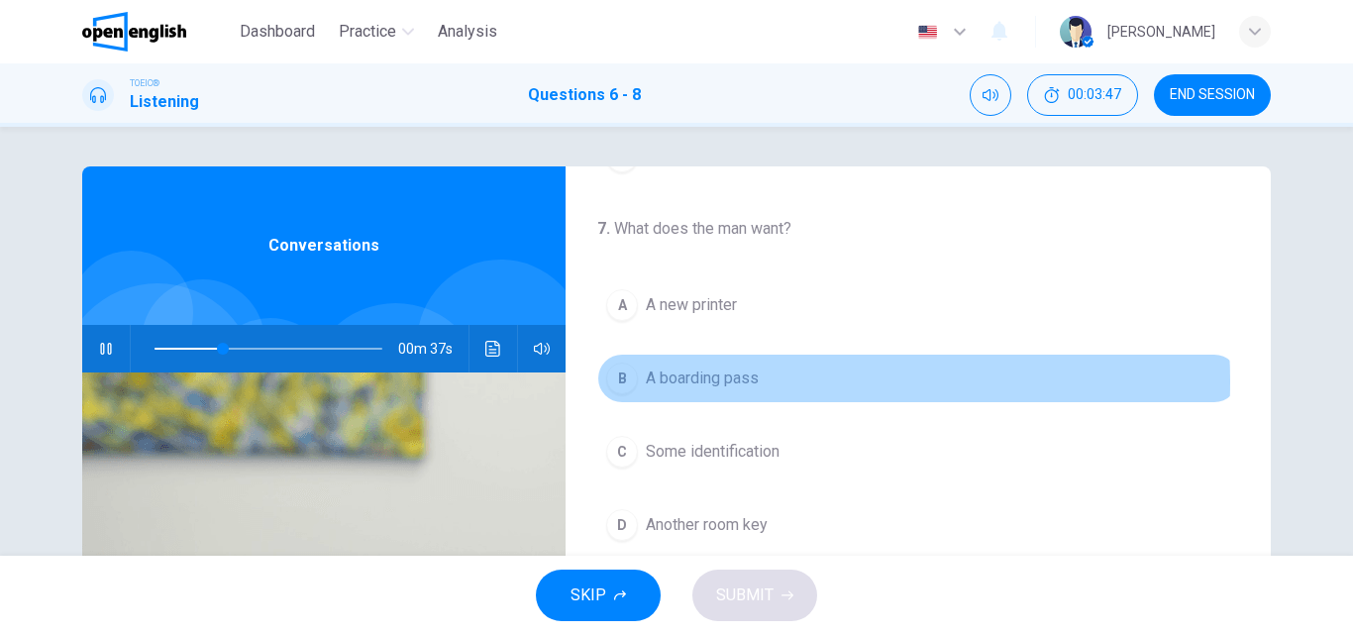
click at [726, 381] on span "A boarding pass" at bounding box center [702, 379] width 113 height 24
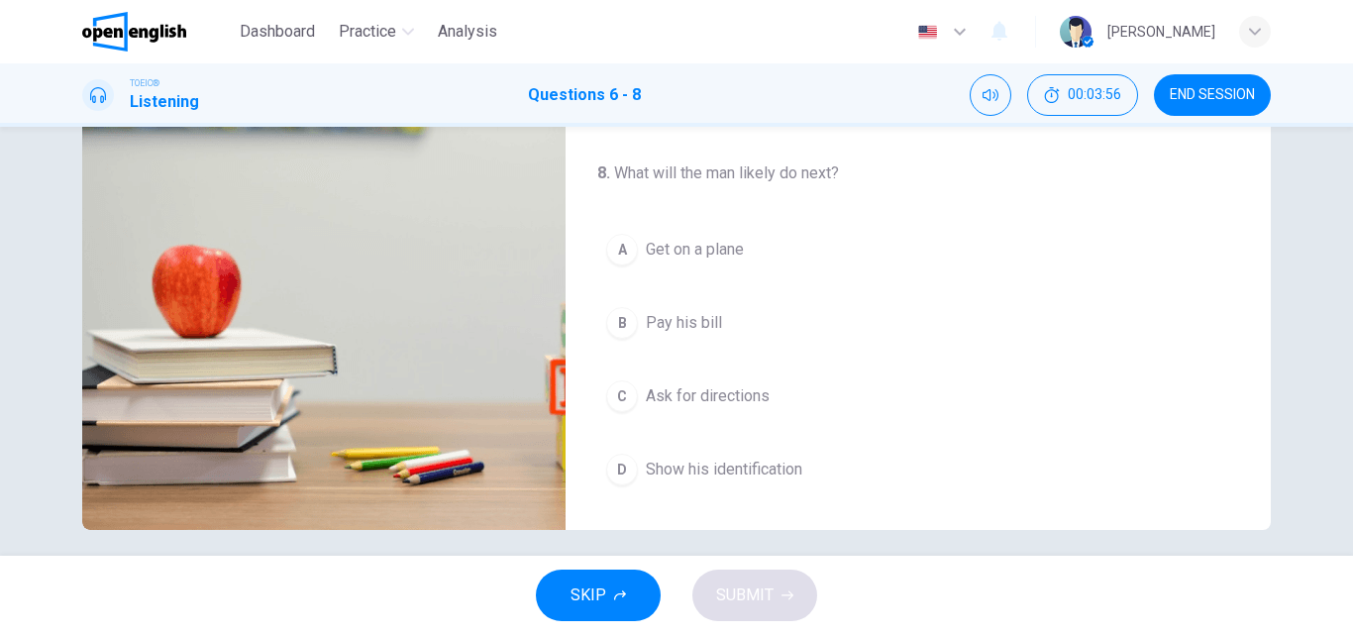
scroll to position [339, 0]
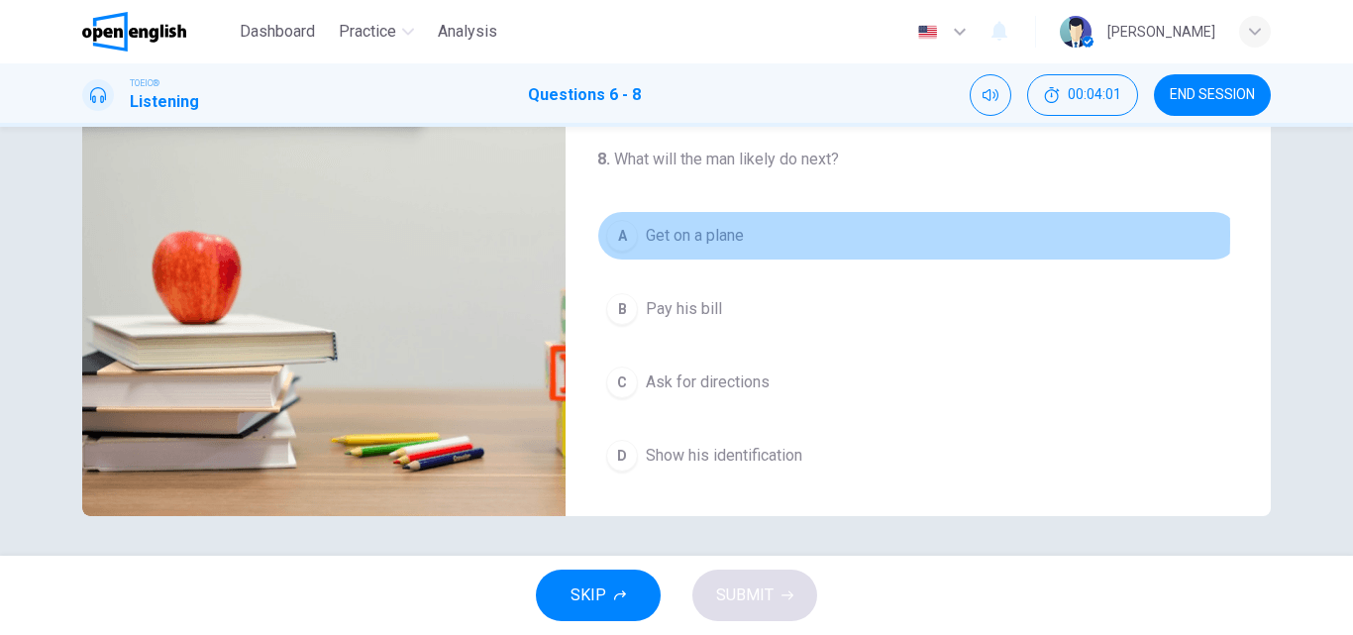
click at [669, 234] on span "Get on a plane" at bounding box center [695, 236] width 98 height 24
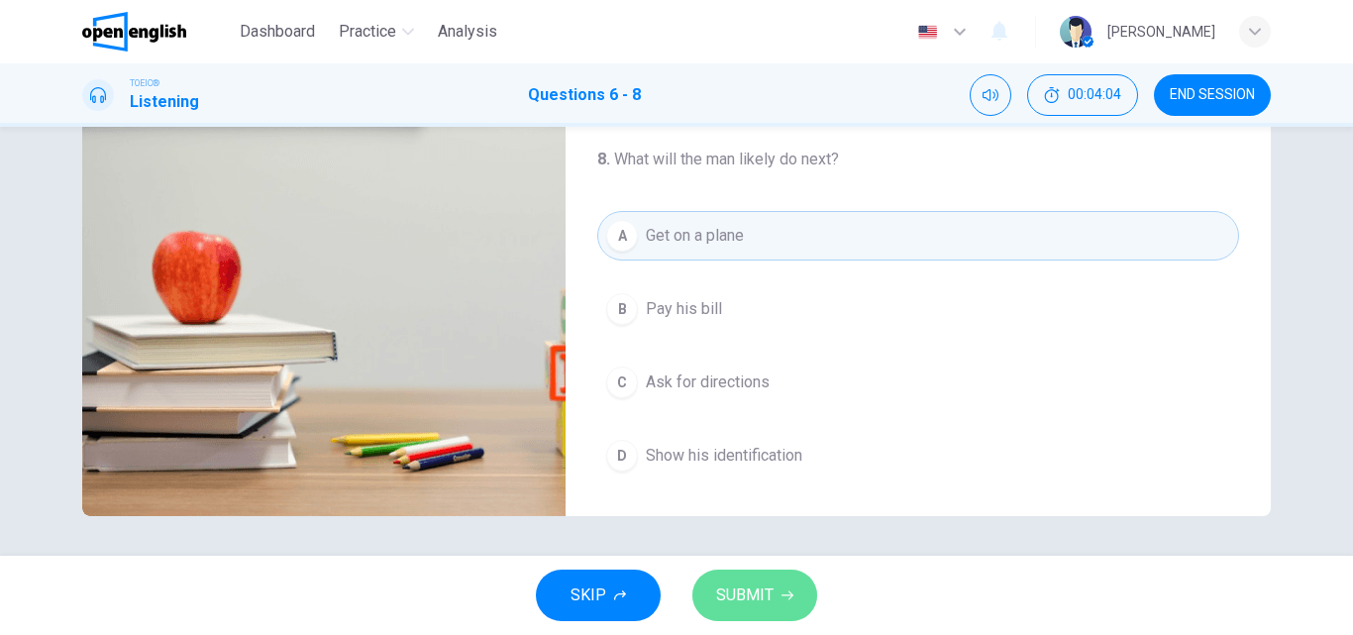
click at [797, 593] on button "SUBMIT" at bounding box center [755, 596] width 125 height 52
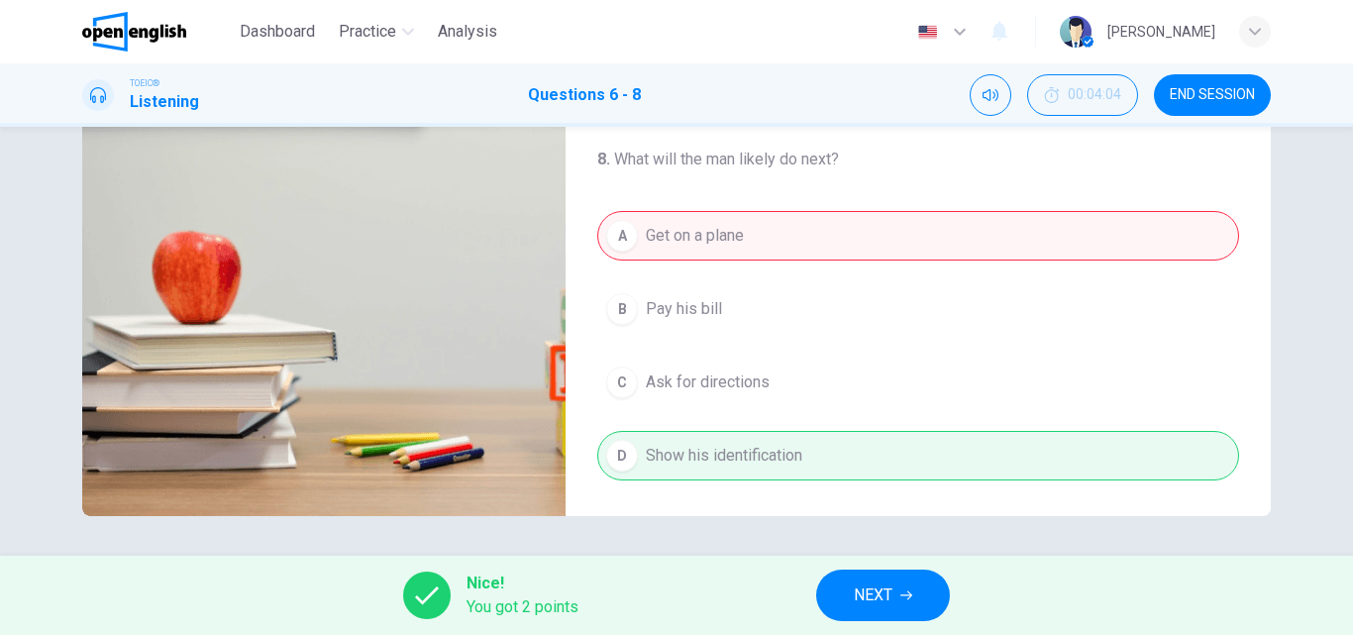
type input "**"
click at [914, 608] on button "NEXT" at bounding box center [883, 596] width 134 height 52
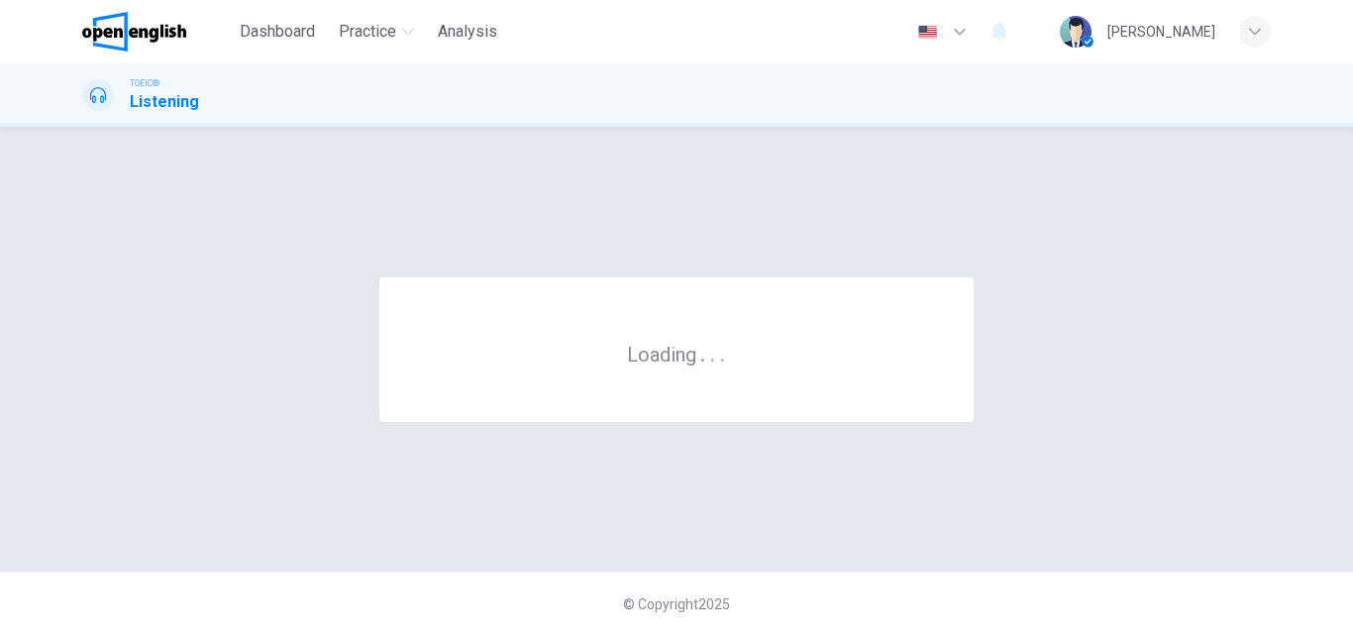
scroll to position [0, 0]
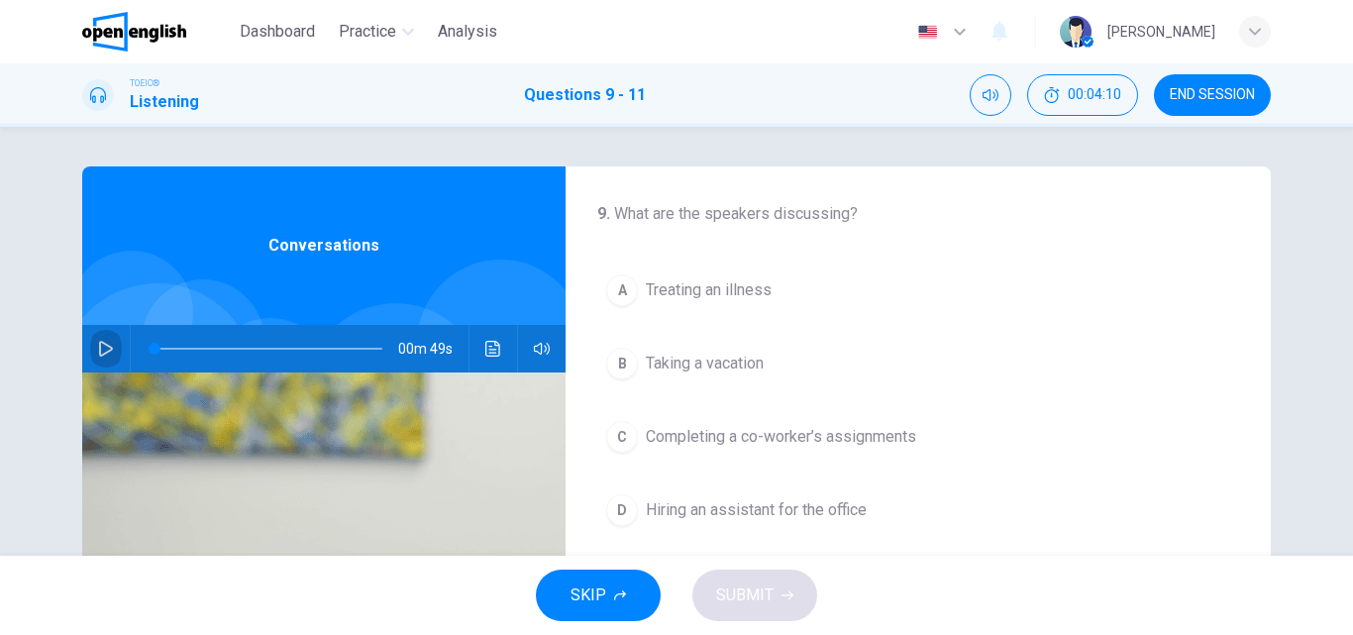
click at [98, 345] on icon "button" at bounding box center [106, 349] width 16 height 16
drag, startPoint x: 349, startPoint y: 351, endPoint x: 106, endPoint y: 338, distance: 243.1
click at [106, 338] on div "00m 48s" at bounding box center [323, 349] width 483 height 48
click at [885, 441] on span "Completing a co-worker’s assignments" at bounding box center [781, 437] width 270 height 24
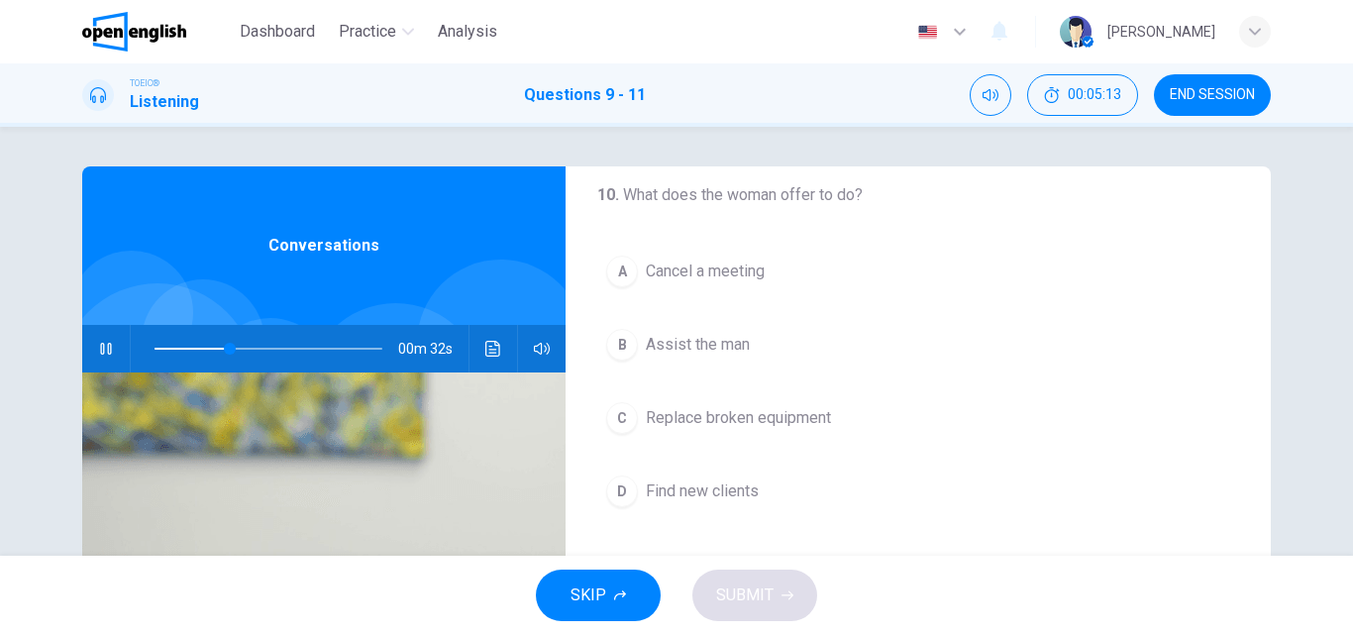
scroll to position [354, 0]
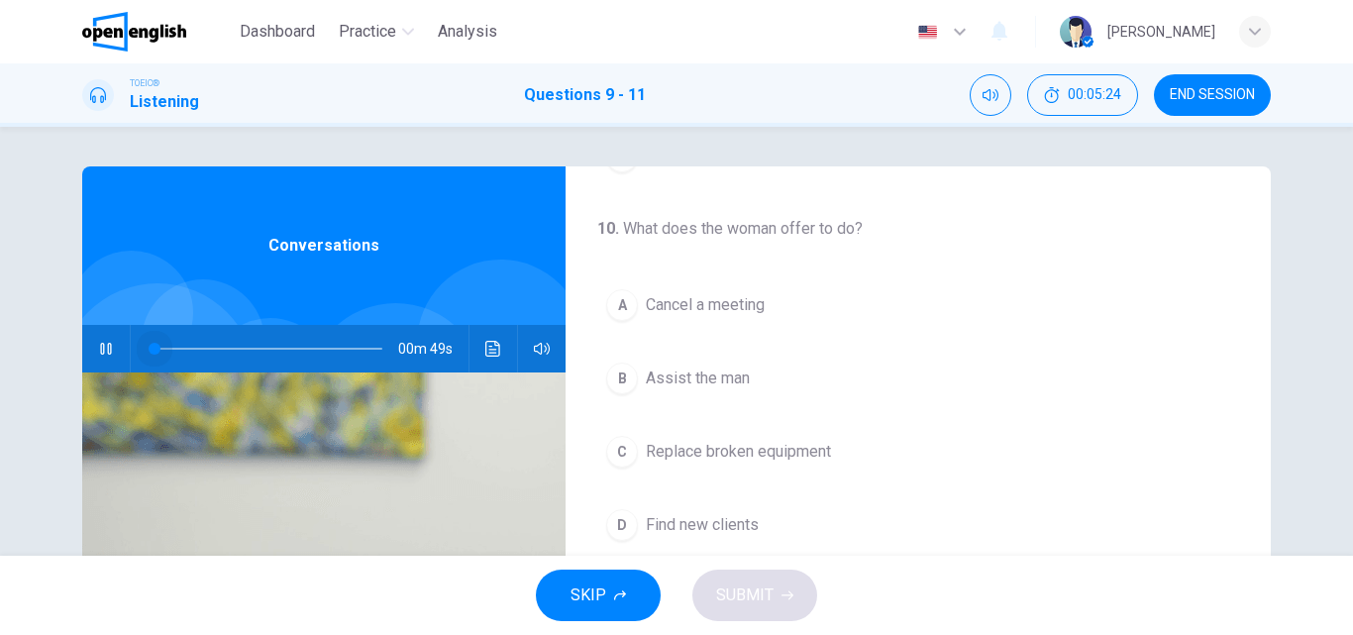
drag, startPoint x: 277, startPoint y: 348, endPoint x: 79, endPoint y: 348, distance: 198.1
click at [82, 348] on div "00m 49s" at bounding box center [323, 349] width 483 height 48
click at [754, 372] on button "B Assist the man" at bounding box center [918, 379] width 642 height 50
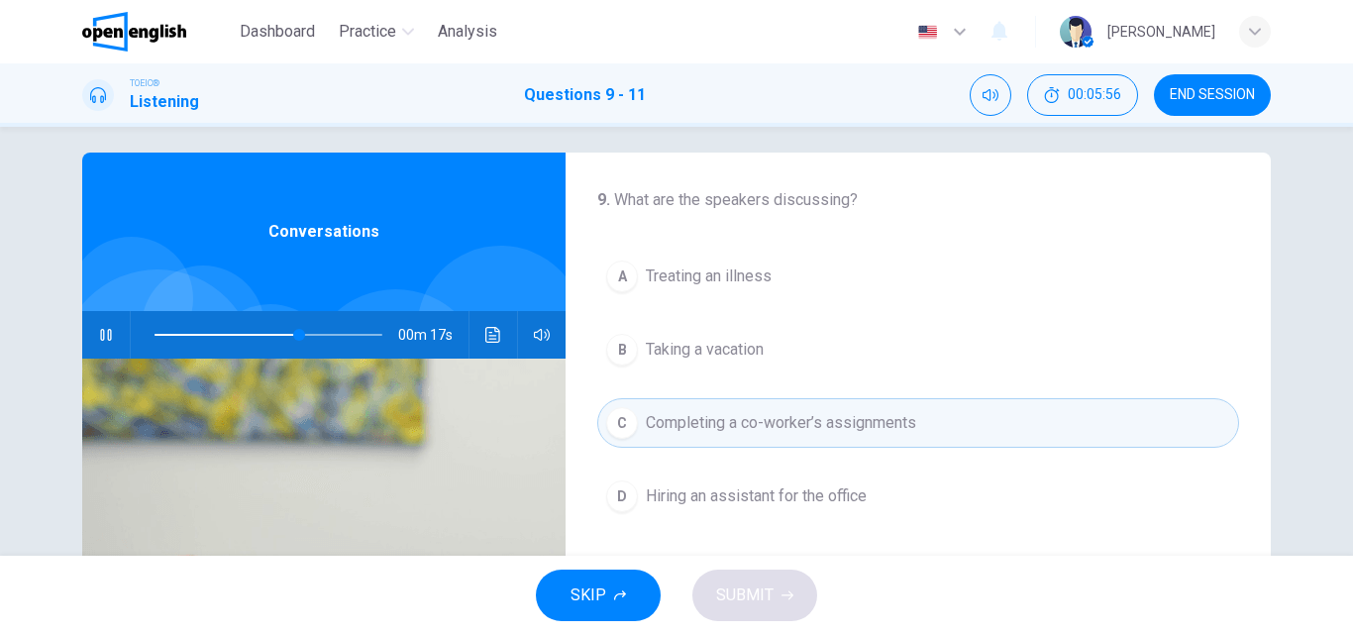
scroll to position [0, 0]
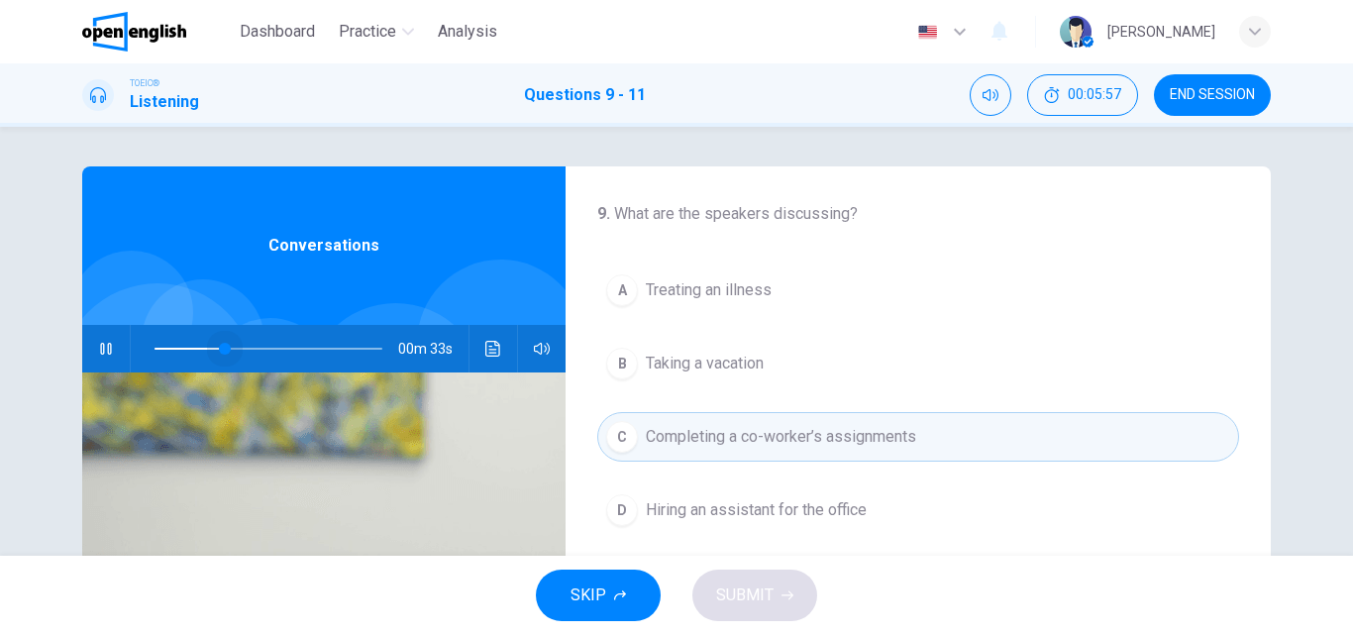
drag, startPoint x: 293, startPoint y: 346, endPoint x: 32, endPoint y: 325, distance: 262.4
click at [32, 325] on div "9 . What are the speakers discussing? A Treating an illness B Taking a vacation…" at bounding box center [676, 341] width 1353 height 429
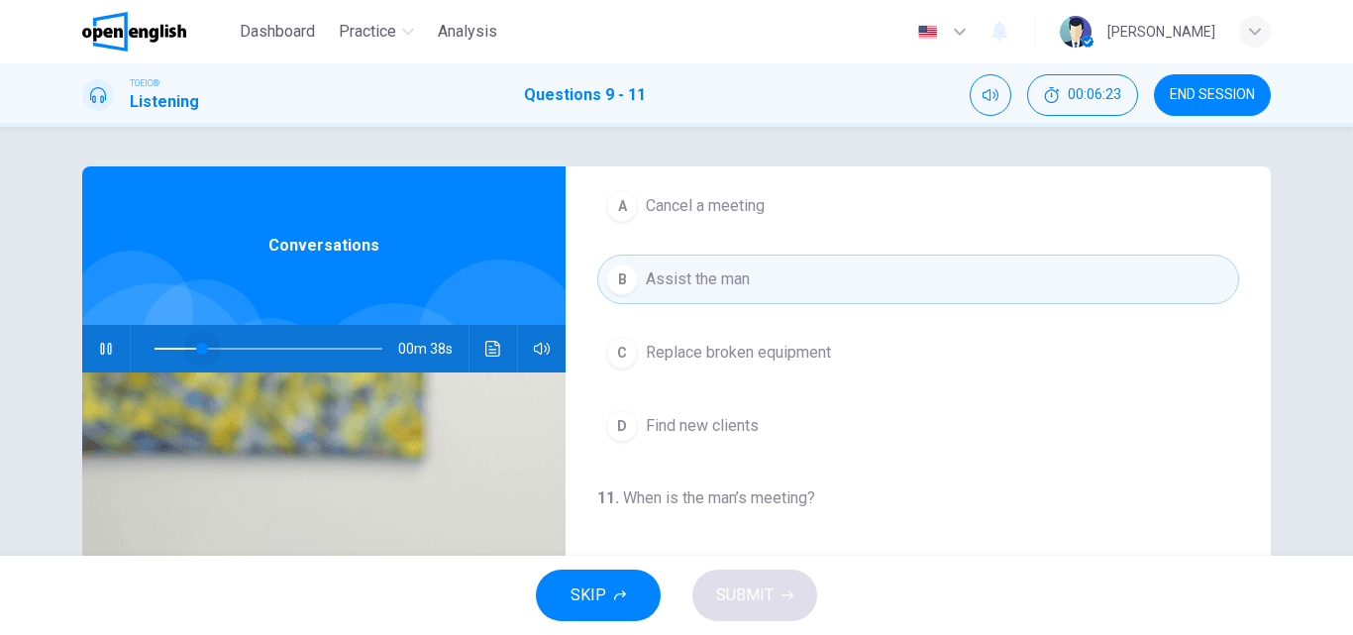
drag, startPoint x: 261, startPoint y: 353, endPoint x: 197, endPoint y: 354, distance: 63.4
click at [197, 354] on span at bounding box center [202, 349] width 12 height 12
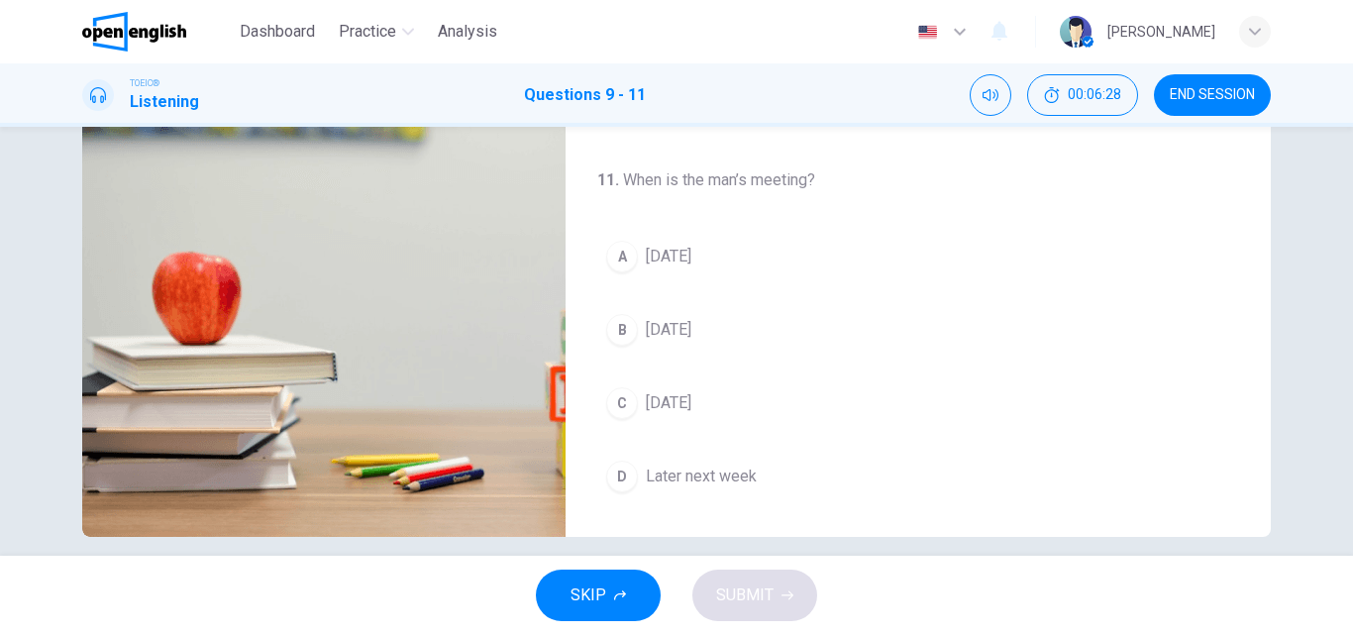
scroll to position [339, 0]
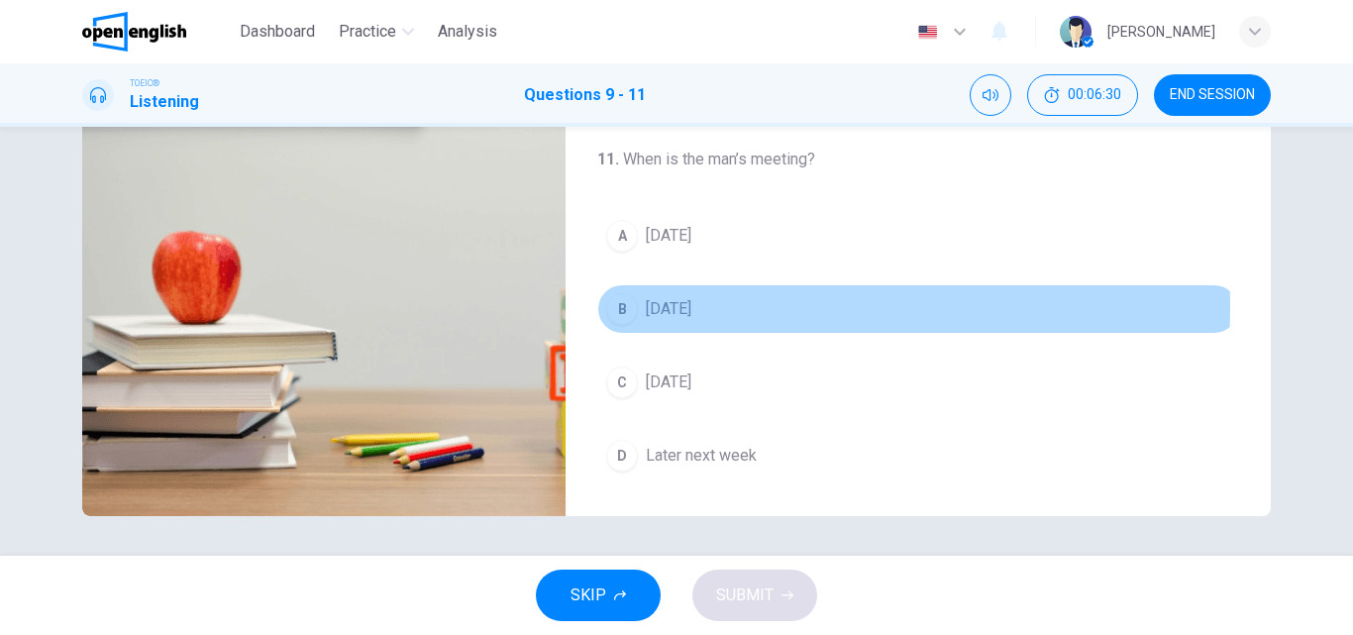
click at [675, 307] on span "[DATE]" at bounding box center [669, 309] width 46 height 24
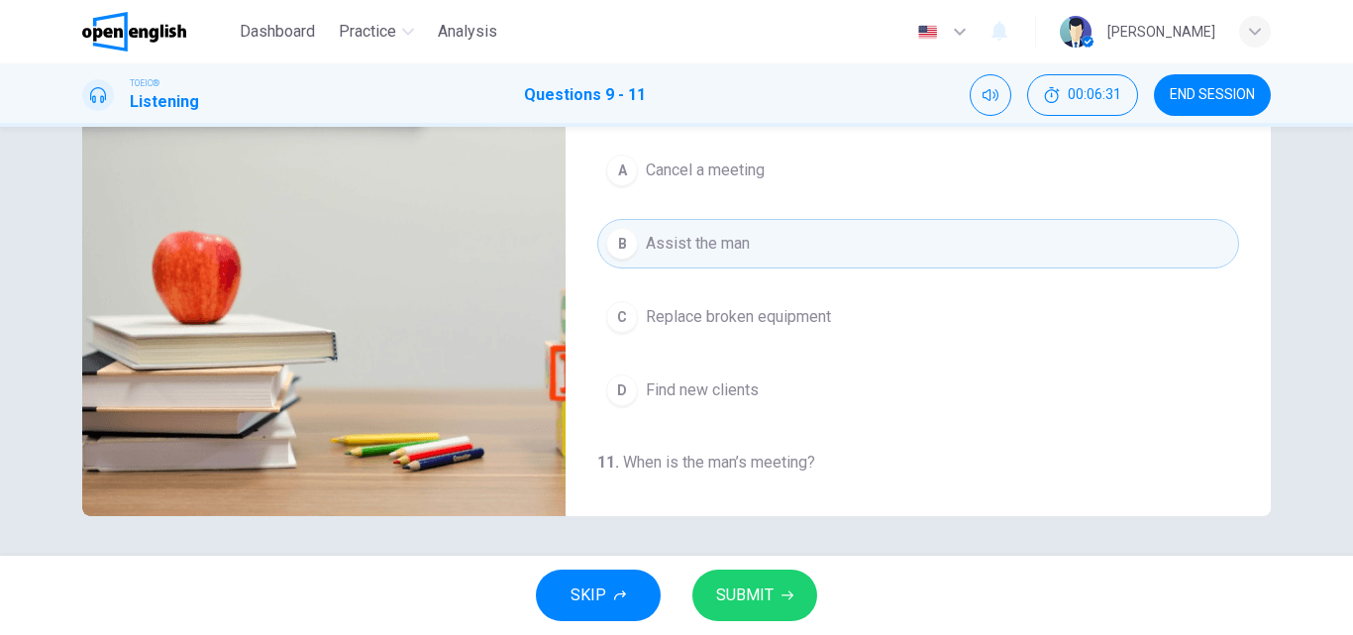
scroll to position [198, 0]
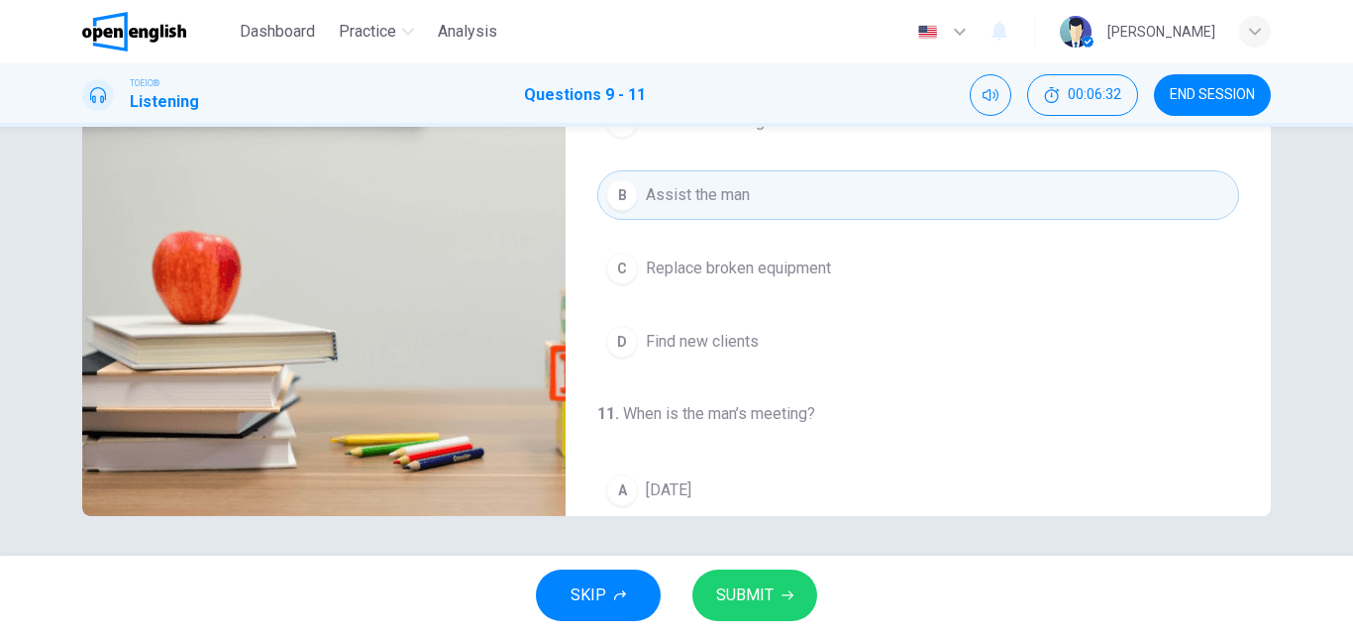
click at [785, 592] on icon "button" at bounding box center [788, 595] width 12 height 12
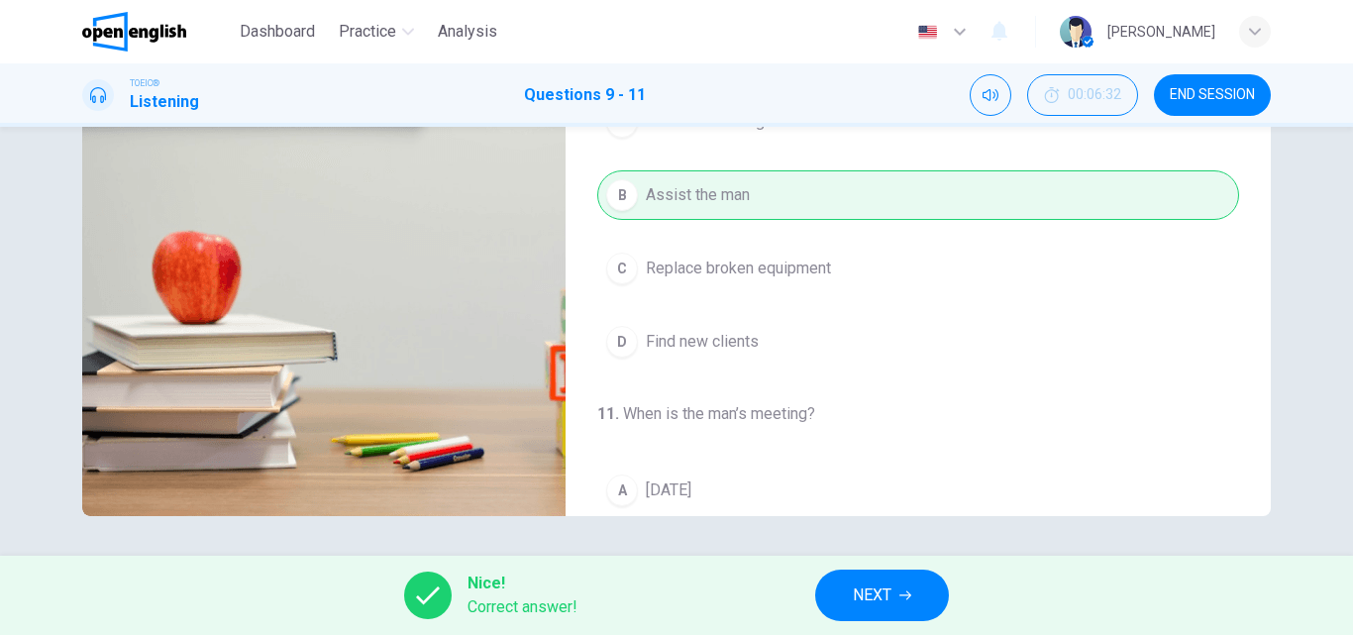
type input "**"
click at [873, 588] on span "NEXT" at bounding box center [872, 596] width 39 height 28
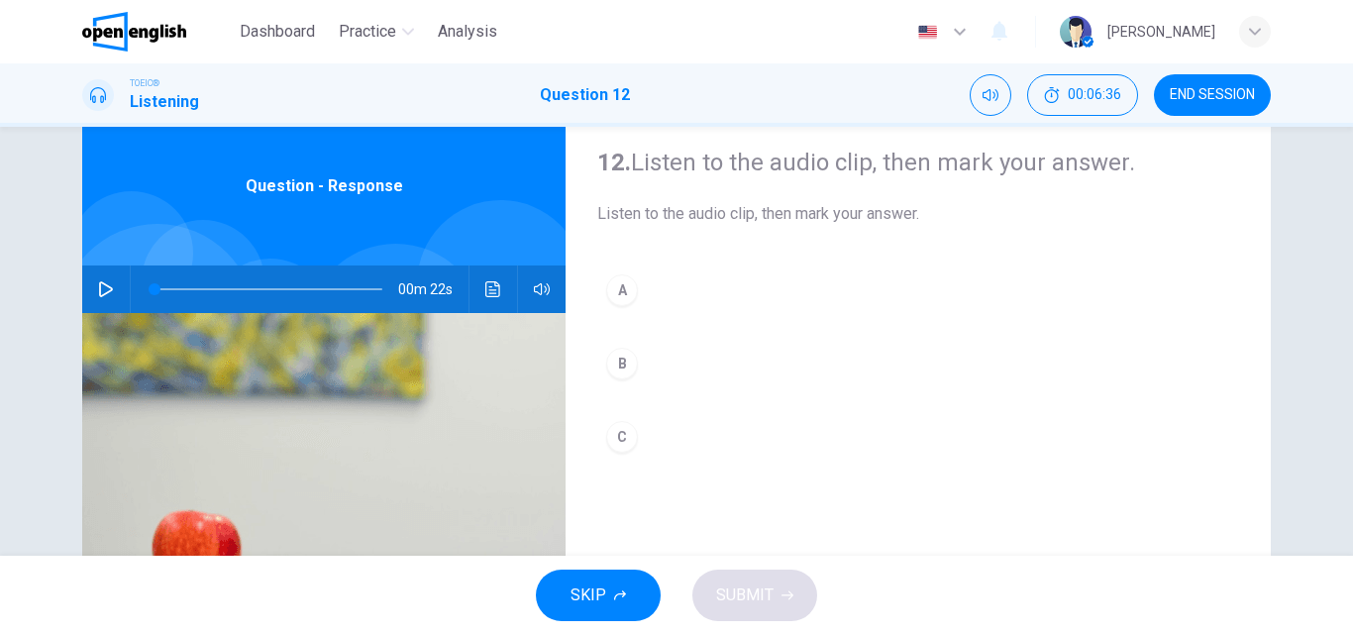
scroll to position [0, 0]
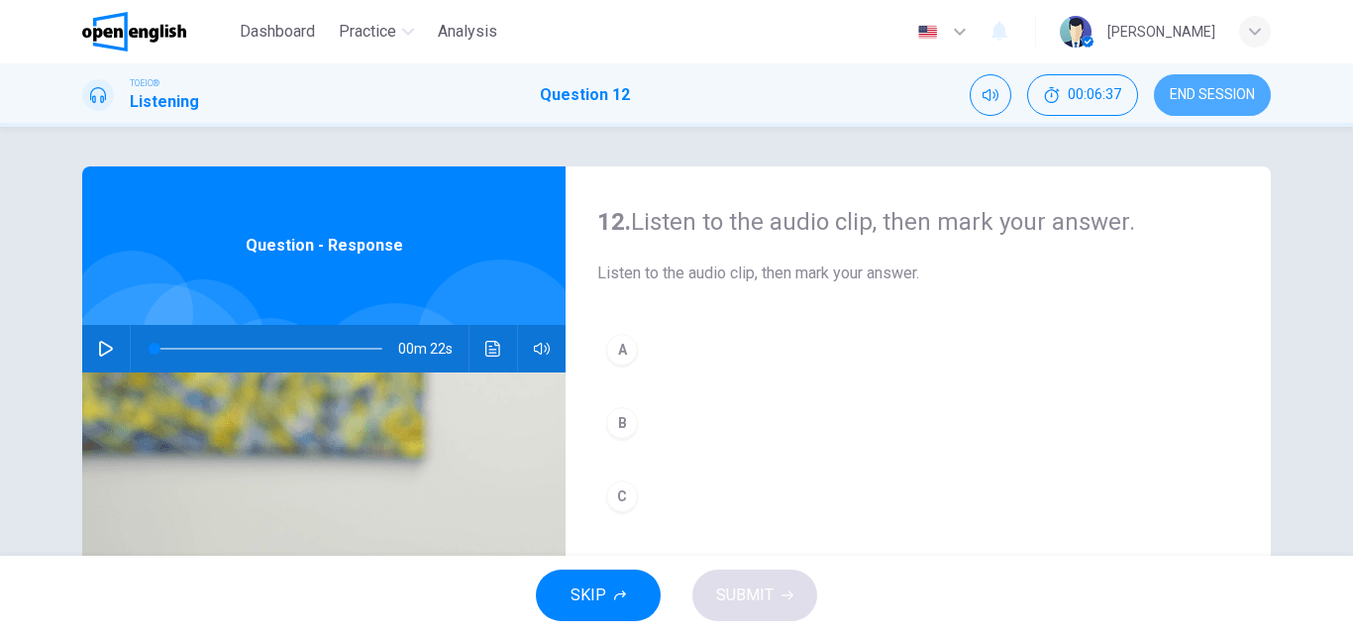
click at [1232, 93] on span "END SESSION" at bounding box center [1212, 95] width 85 height 16
